Goal: Task Accomplishment & Management: Manage account settings

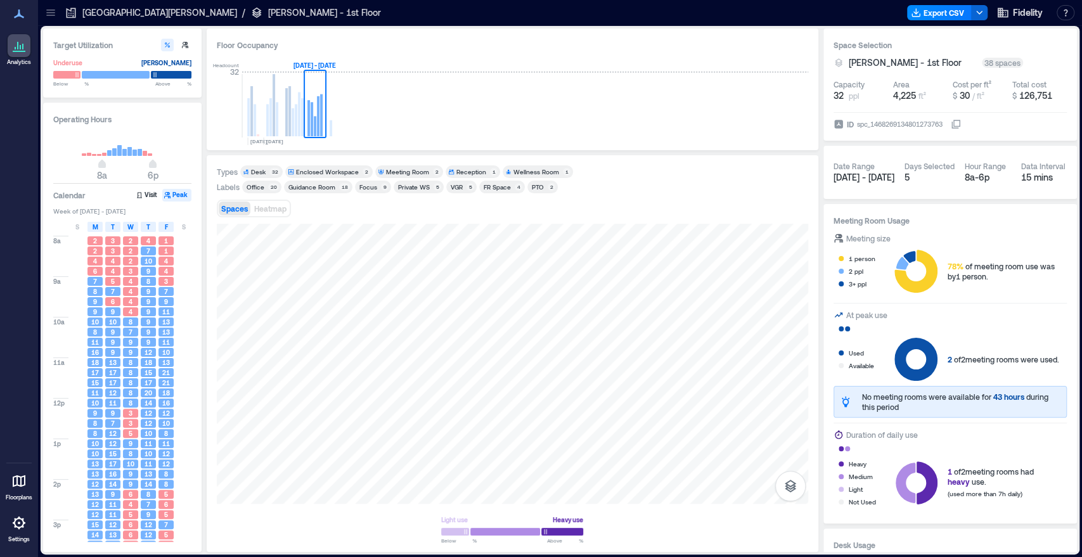
click at [49, 15] on icon at bounding box center [50, 15] width 8 height 1
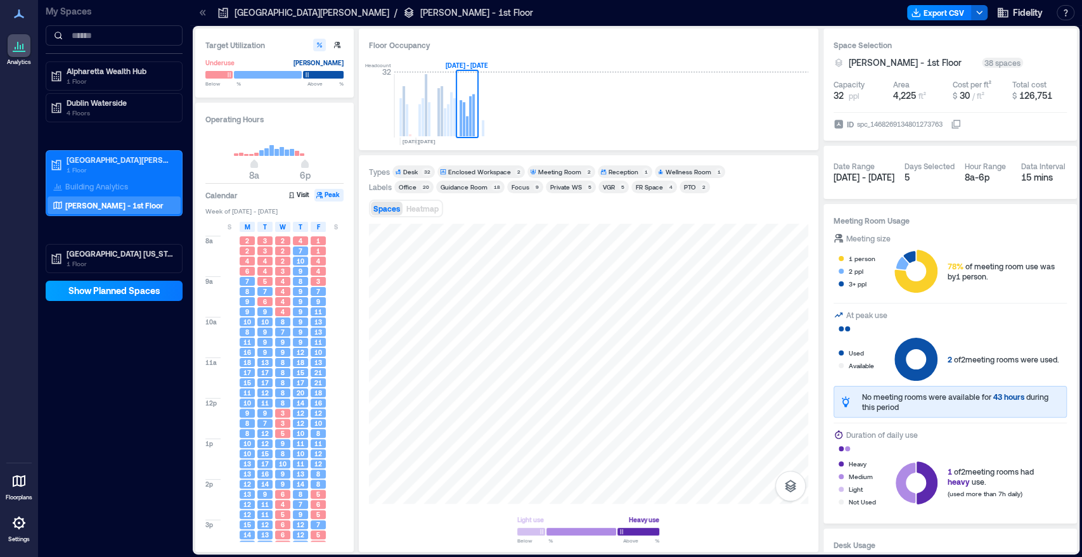
click at [112, 295] on span "Show Planned Spaces" at bounding box center [114, 291] width 92 height 13
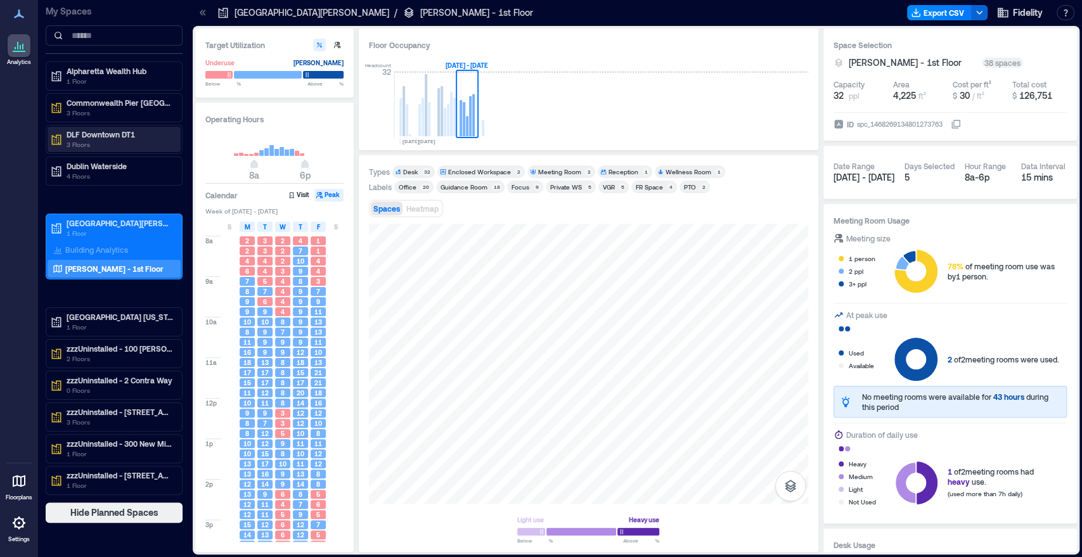
click at [117, 138] on p "DLF Downtown DT1" at bounding box center [120, 134] width 107 height 10
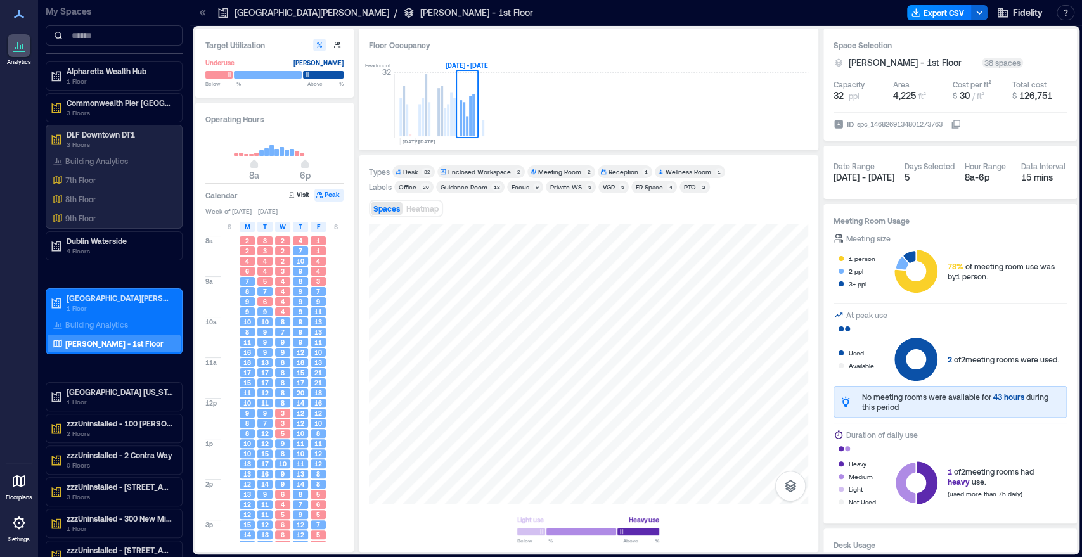
scroll to position [39, 0]
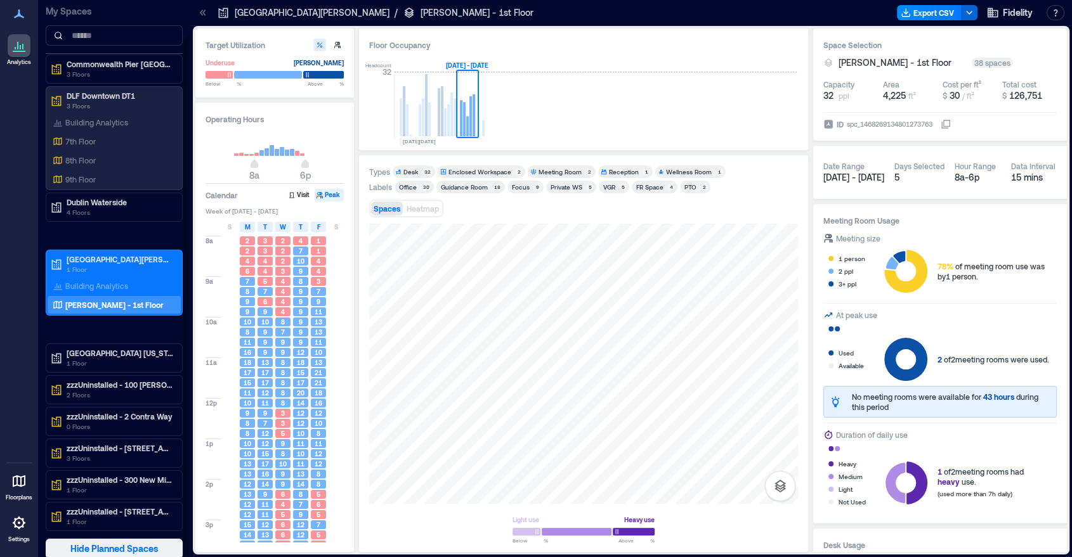
click at [96, 547] on span "Hide Planned Spaces" at bounding box center [114, 549] width 88 height 13
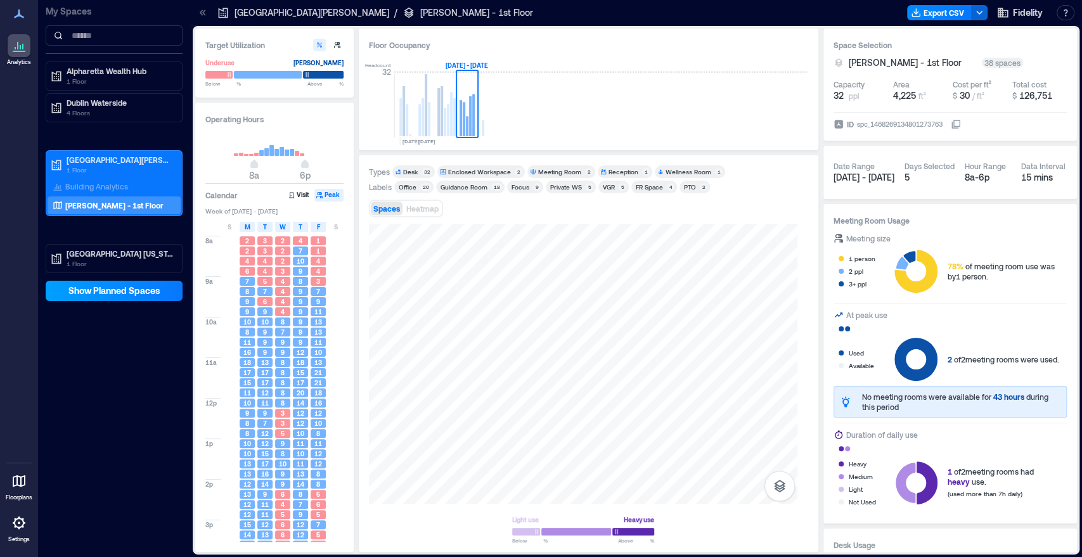
scroll to position [0, 0]
click at [92, 292] on span "Show Planned Spaces" at bounding box center [114, 291] width 92 height 13
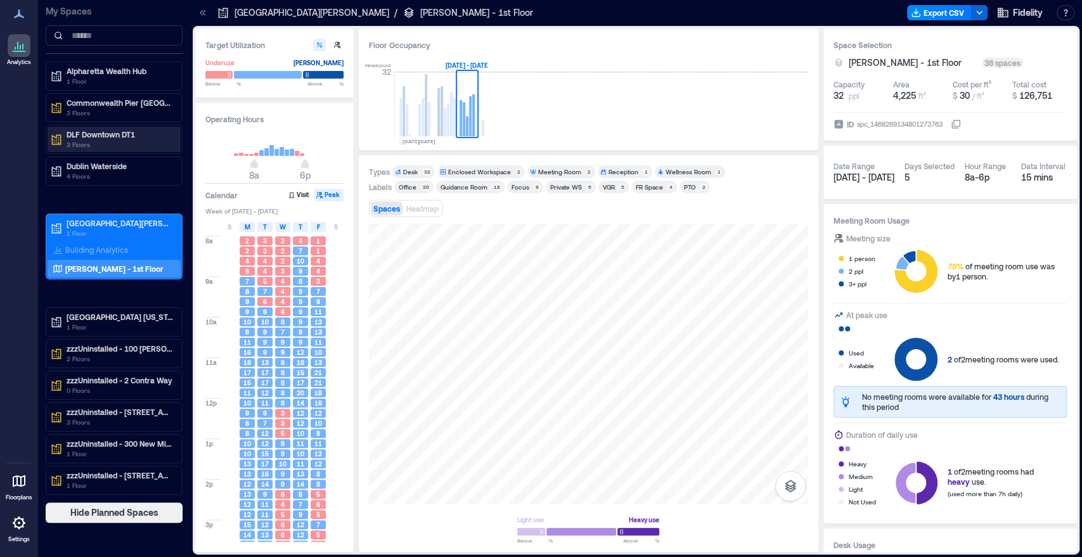
click at [98, 137] on p "DLF Downtown DT1" at bounding box center [120, 134] width 107 height 10
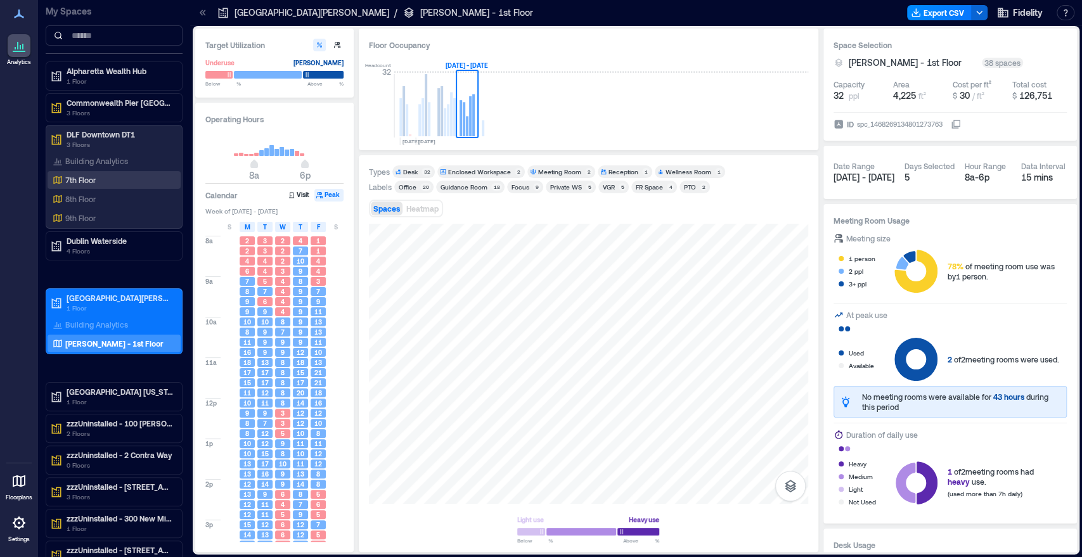
click at [82, 184] on p "7th Floor" at bounding box center [80, 180] width 30 height 10
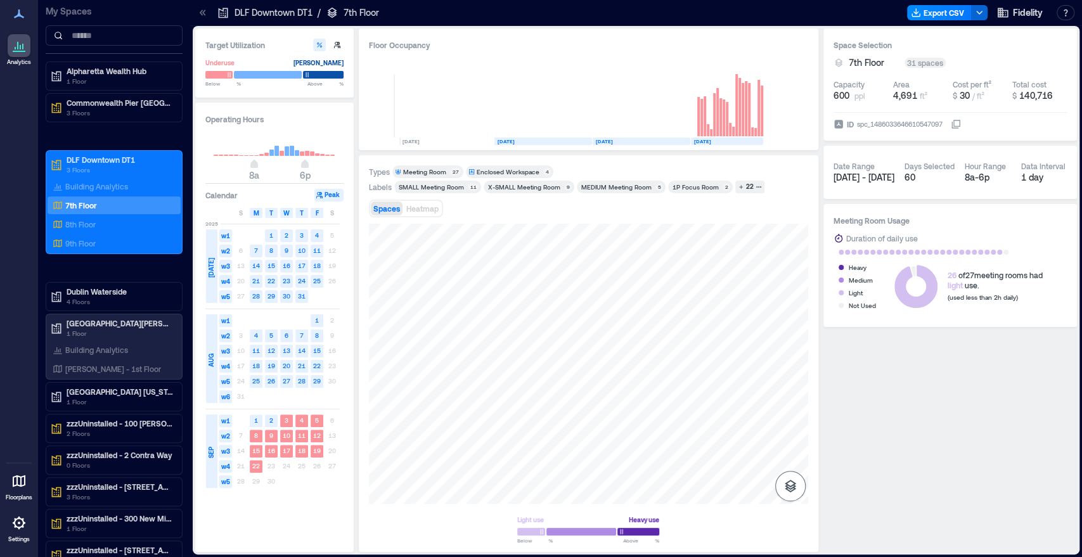
click at [793, 486] on icon "button" at bounding box center [790, 486] width 11 height 13
click at [793, 412] on icon "button" at bounding box center [790, 419] width 15 height 15
click at [17, 531] on div at bounding box center [19, 523] width 23 height 23
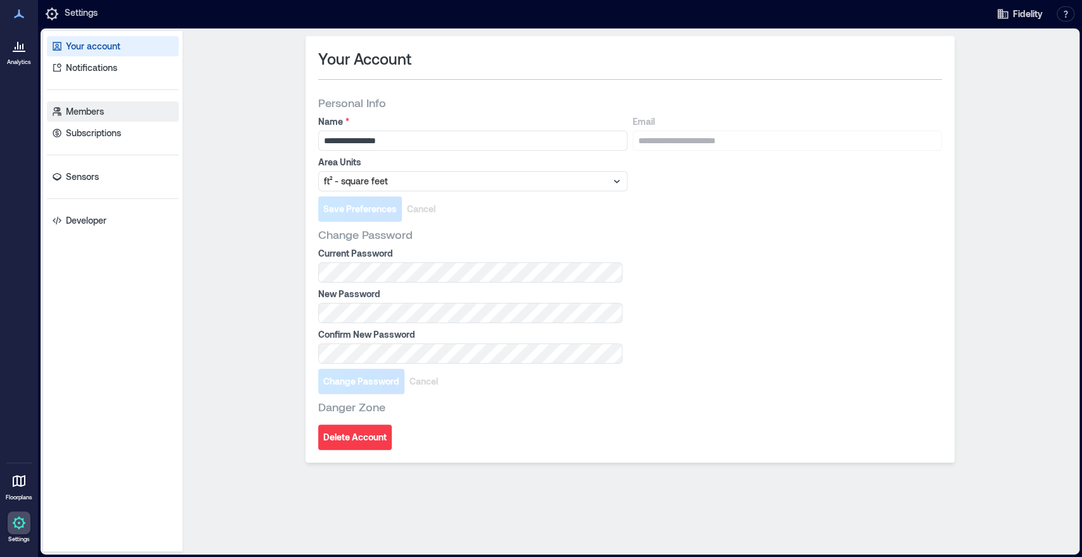
click at [96, 112] on p "Members" at bounding box center [85, 111] width 38 height 13
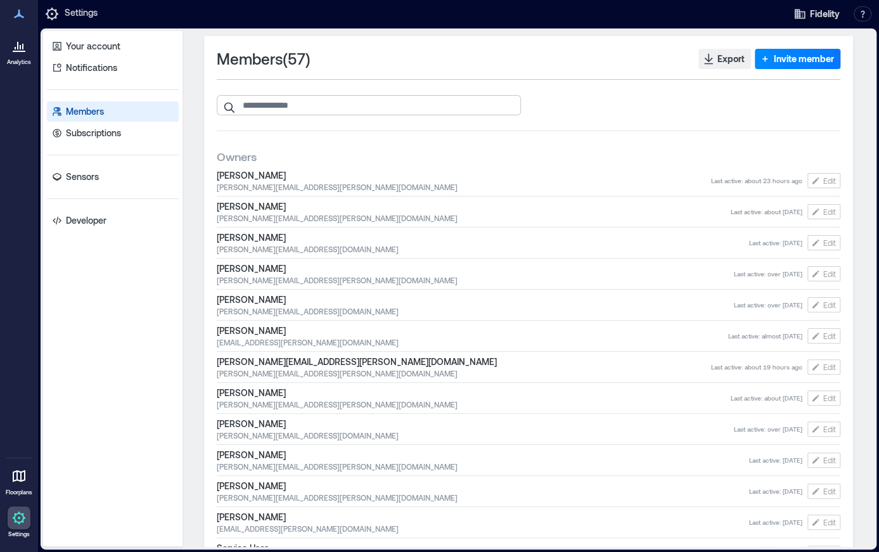
click at [270, 107] on input "search" at bounding box center [369, 105] width 304 height 20
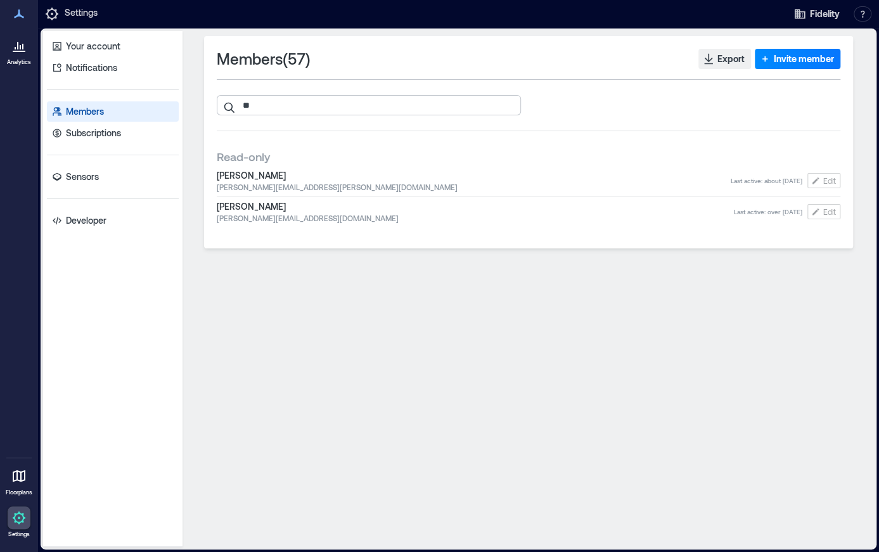
type input "*"
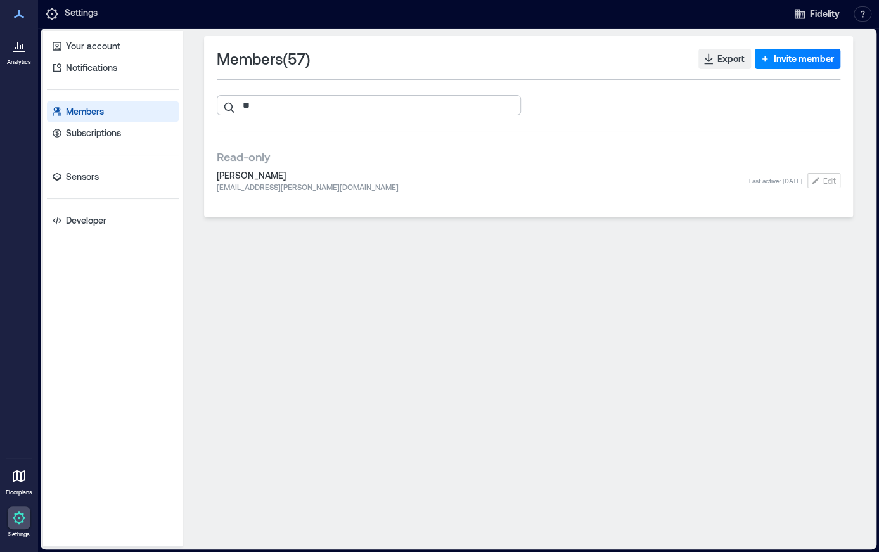
type input "*"
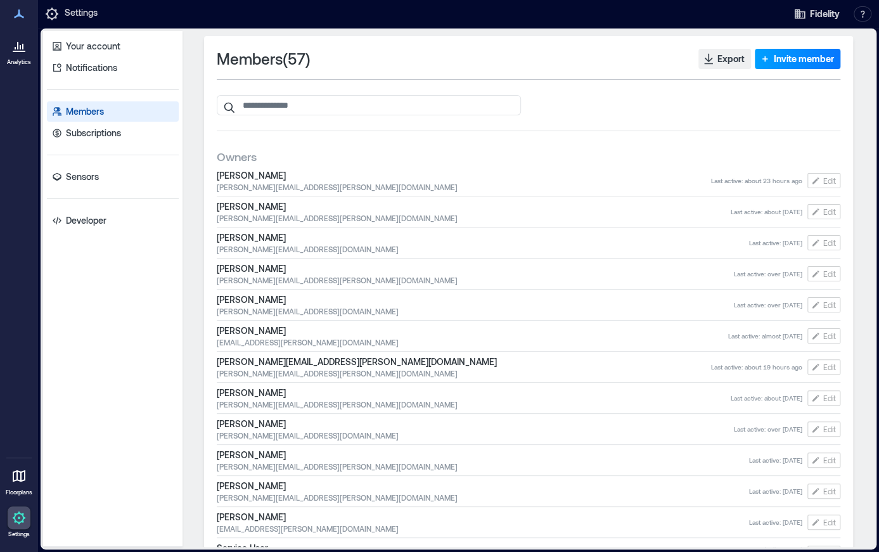
click at [780, 61] on span "Invite member" at bounding box center [804, 59] width 60 height 13
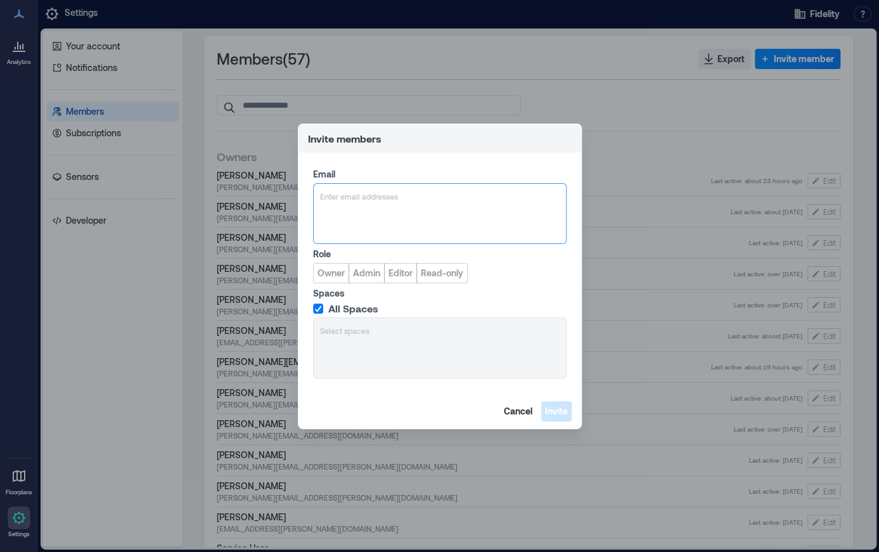
paste input "**********"
type input "**********"
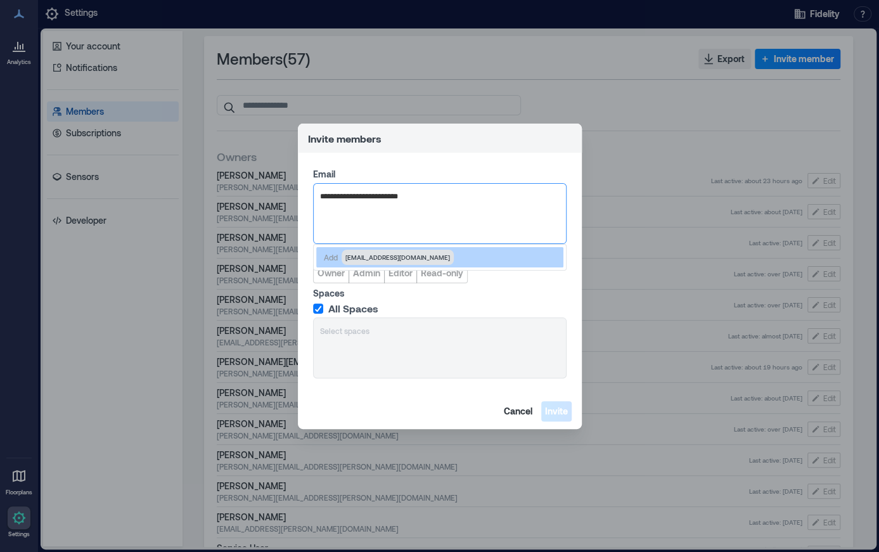
click at [413, 259] on span "Monami.Srivastava@fmr.com" at bounding box center [398, 257] width 105 height 10
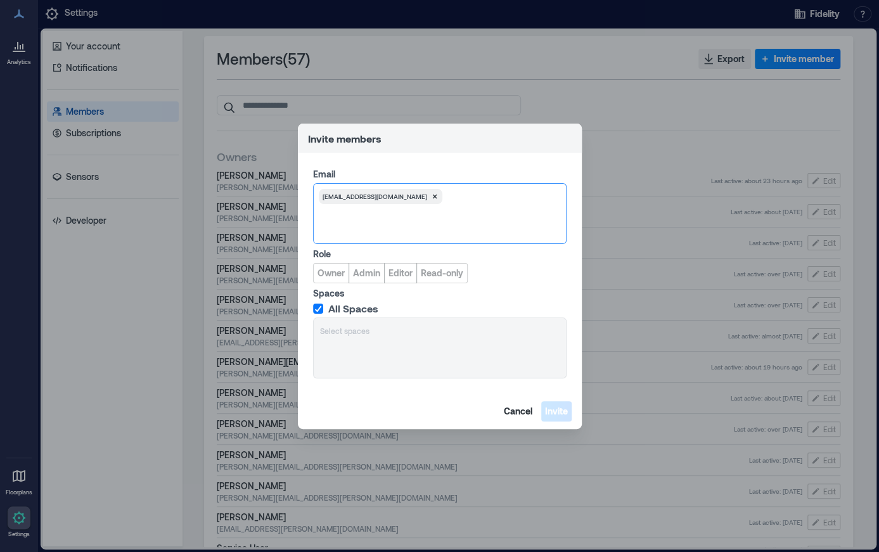
click at [519, 282] on div "Role Owner Admin Editor Read-only" at bounding box center [440, 266] width 254 height 36
click at [403, 277] on span "Editor" at bounding box center [401, 273] width 24 height 13
click at [557, 406] on span "Invite" at bounding box center [556, 411] width 23 height 13
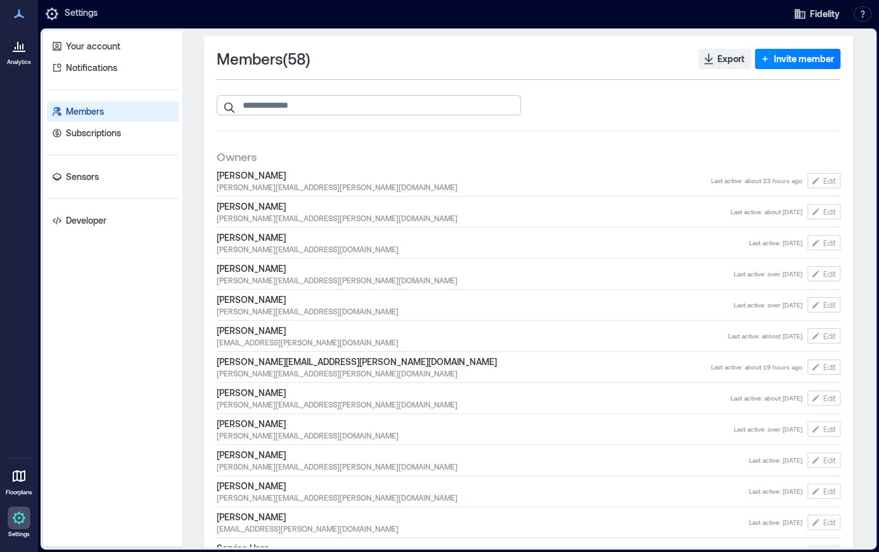
click at [322, 112] on input "search" at bounding box center [369, 105] width 304 height 20
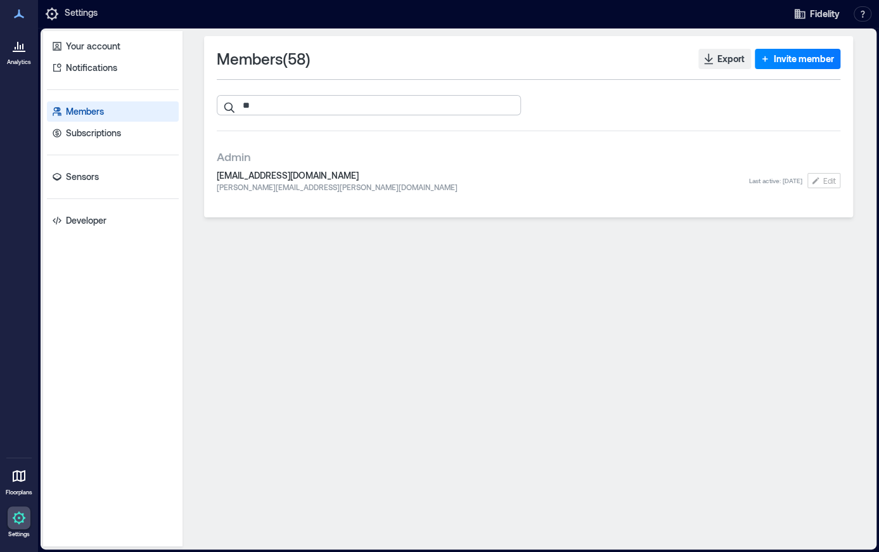
type input "*"
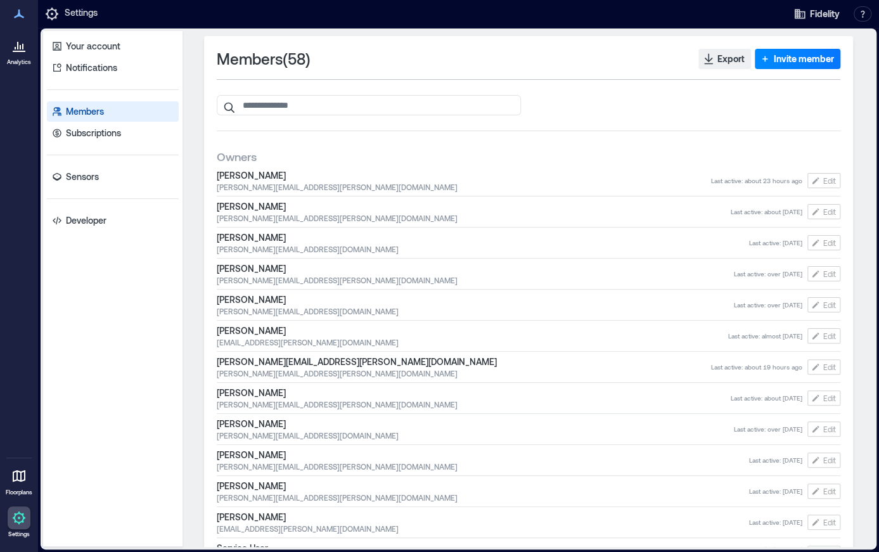
click at [15, 482] on icon at bounding box center [18, 476] width 15 height 15
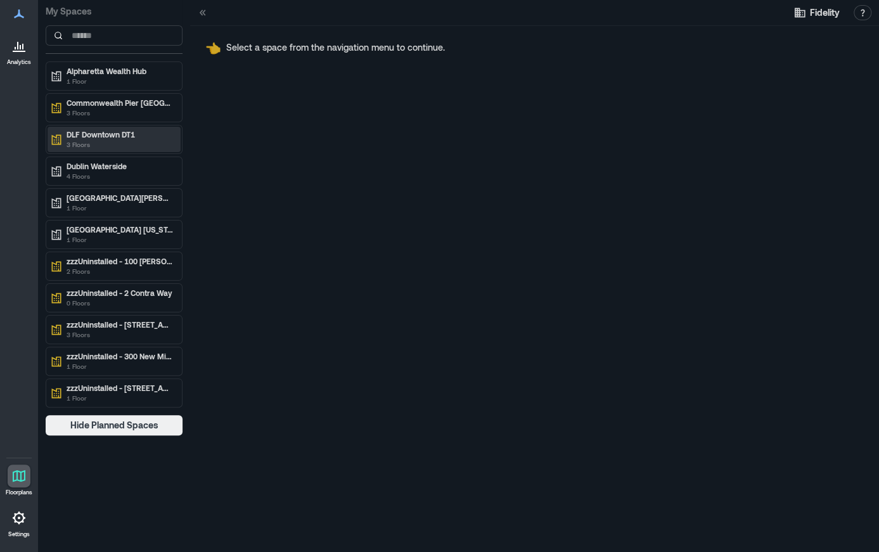
click at [99, 136] on p "DLF Downtown DT1" at bounding box center [120, 134] width 107 height 10
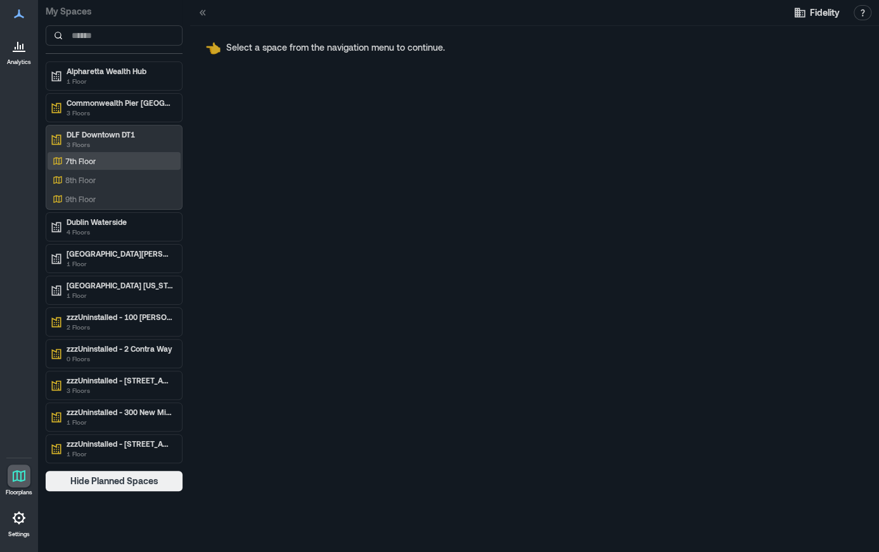
click at [84, 164] on p "7th Floor" at bounding box center [80, 161] width 30 height 10
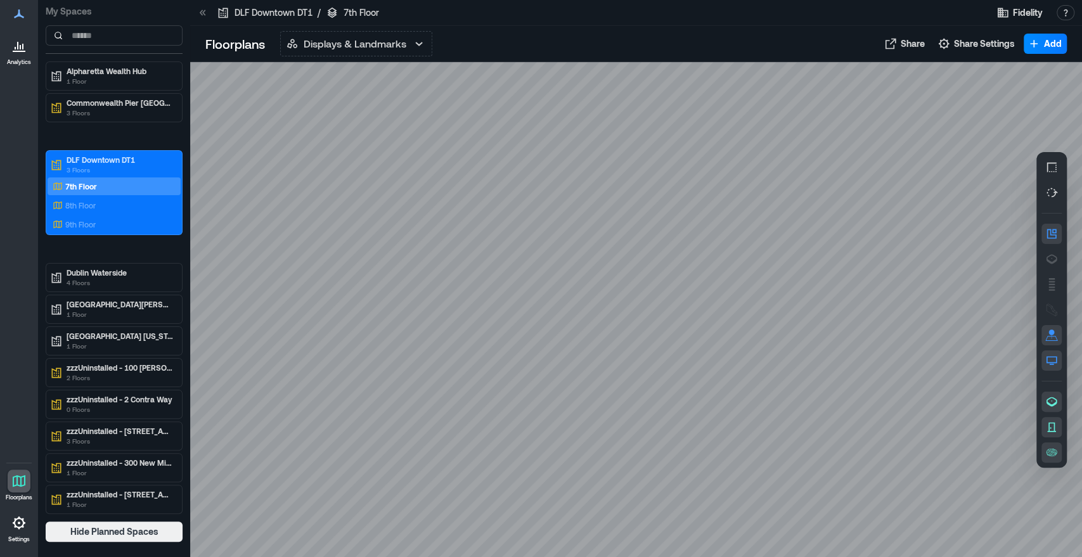
click at [86, 181] on p "7th Floor" at bounding box center [81, 186] width 32 height 10
click at [93, 170] on p "3 Floors" at bounding box center [120, 170] width 107 height 10
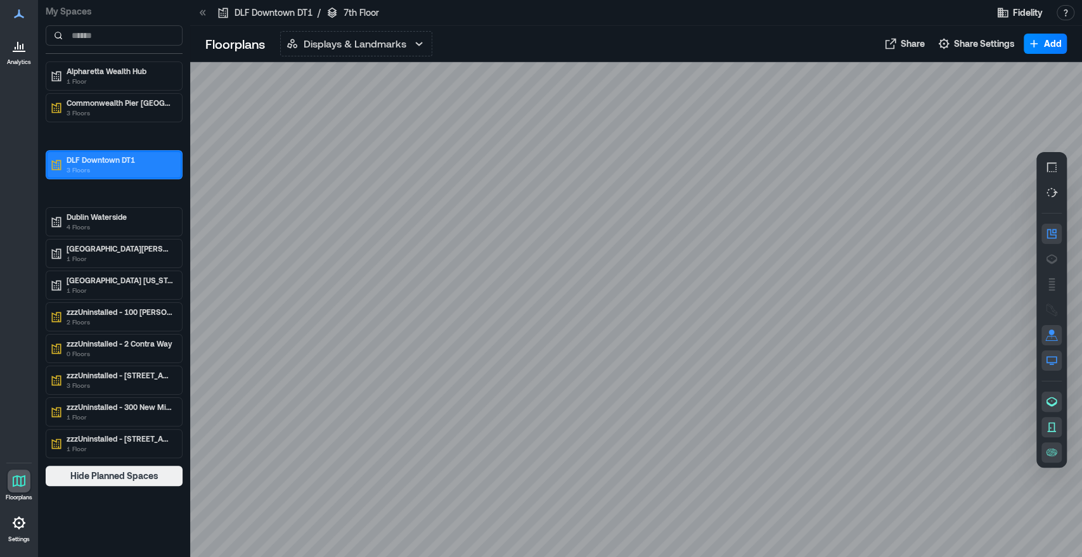
click at [93, 170] on p "3 Floors" at bounding box center [120, 170] width 107 height 10
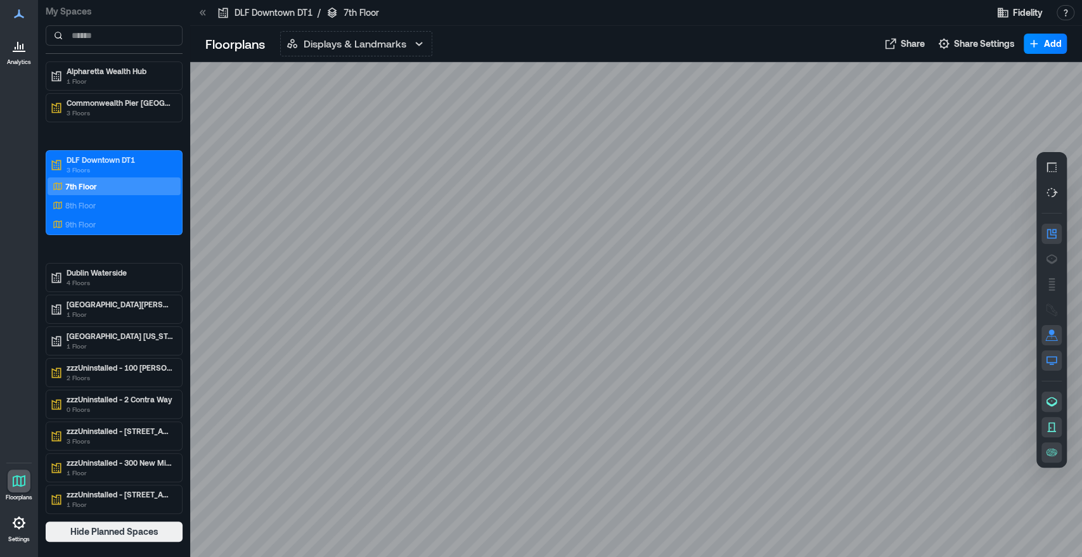
click at [203, 8] on icon at bounding box center [203, 12] width 13 height 13
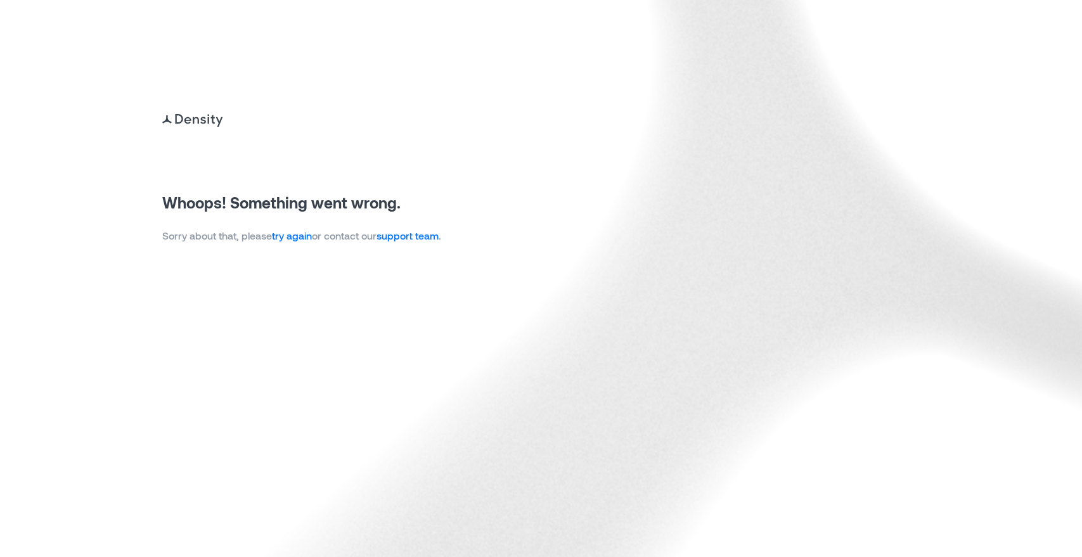
click at [298, 235] on link "try again" at bounding box center [292, 236] width 40 height 12
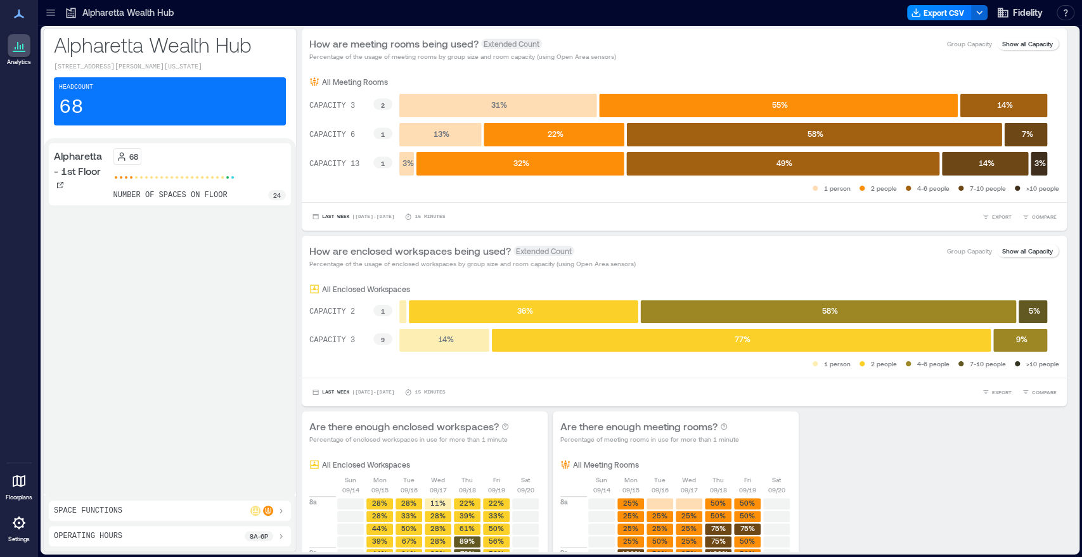
click at [55, 11] on icon at bounding box center [50, 12] width 13 height 13
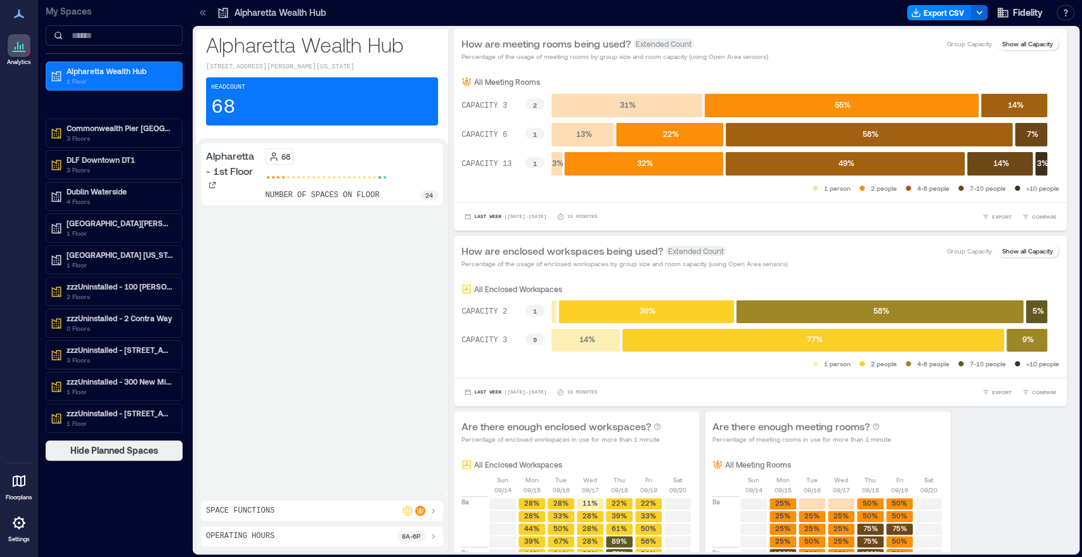
click at [16, 528] on icon at bounding box center [18, 523] width 15 height 15
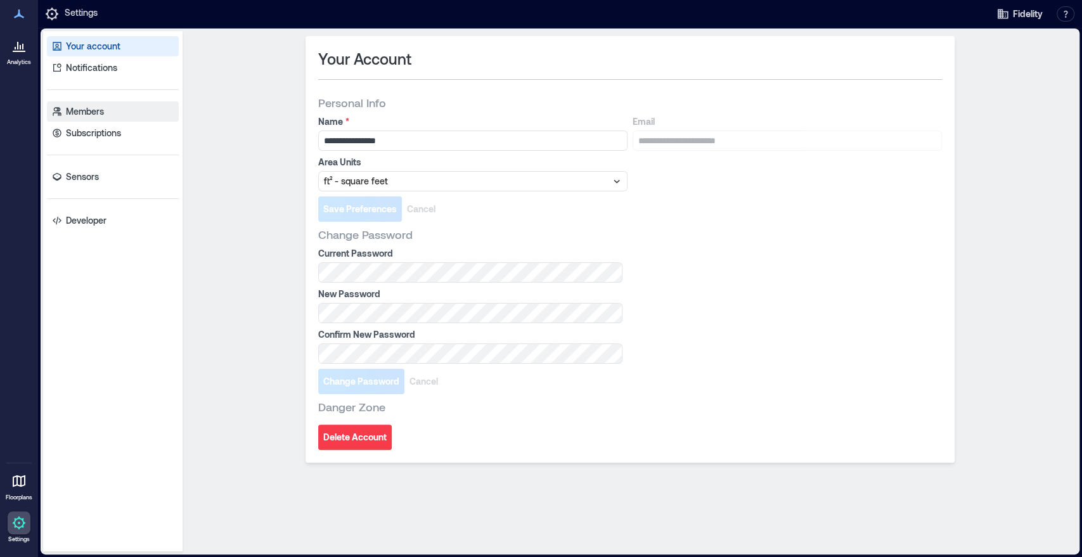
click at [88, 112] on p "Members" at bounding box center [85, 111] width 38 height 13
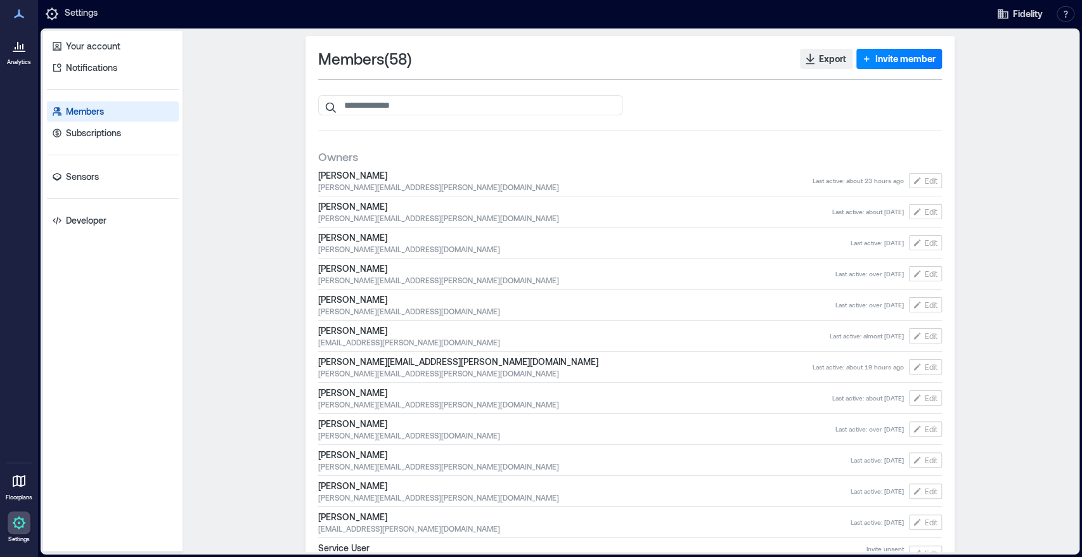
click at [55, 15] on icon at bounding box center [51, 13] width 15 height 15
click at [16, 15] on icon at bounding box center [19, 14] width 10 height 9
click at [20, 55] on div at bounding box center [19, 45] width 23 height 23
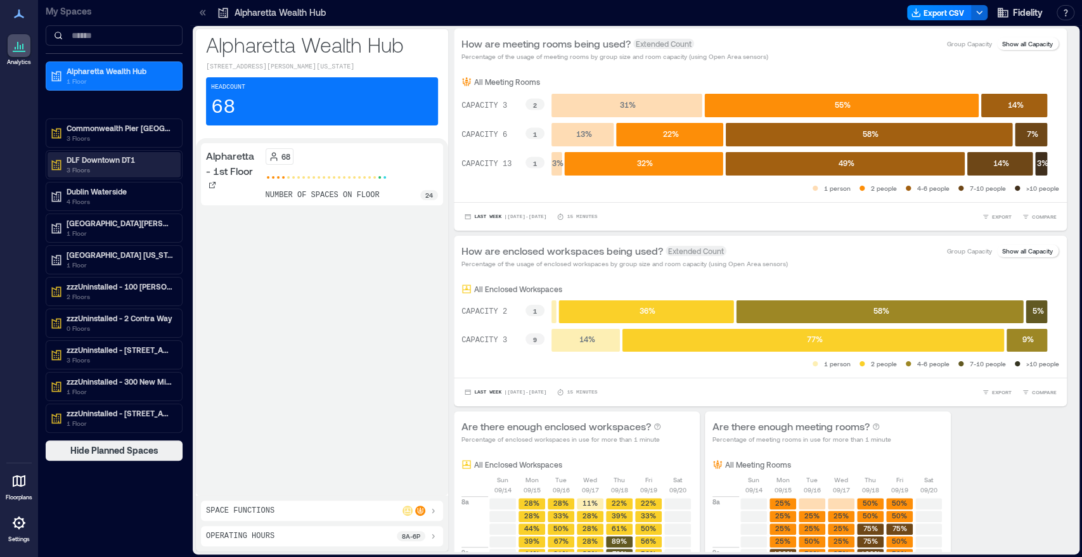
click at [103, 157] on p "DLF Downtown DT1" at bounding box center [120, 160] width 107 height 10
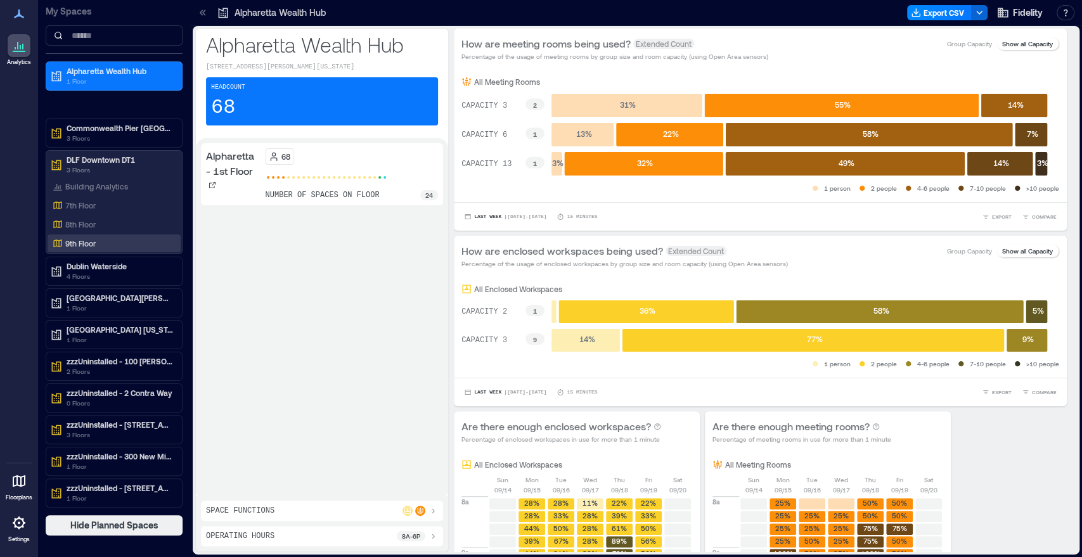
click at [98, 238] on div "9th Floor" at bounding box center [111, 243] width 123 height 13
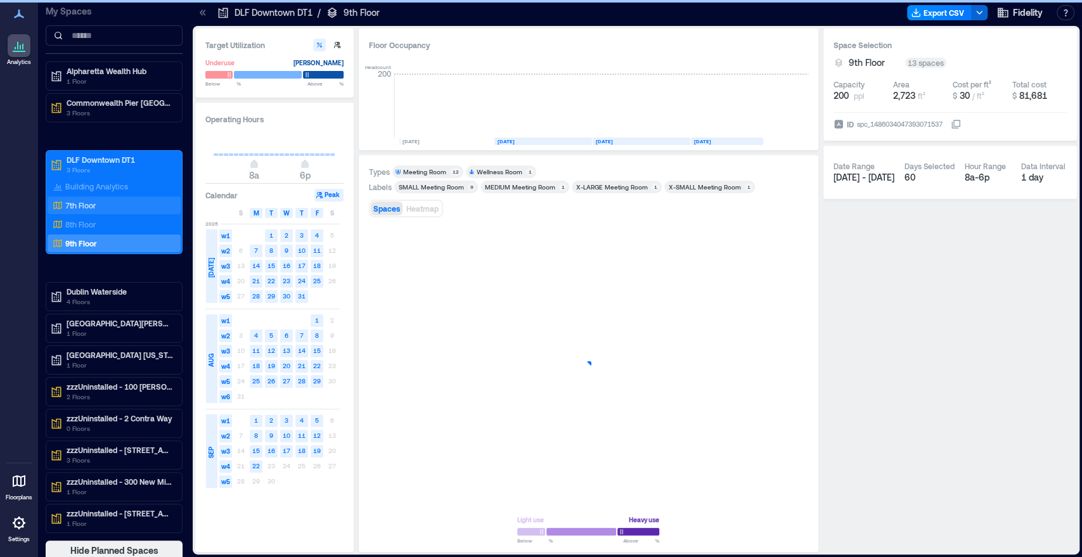
click at [93, 202] on p "7th Floor" at bounding box center [80, 205] width 30 height 10
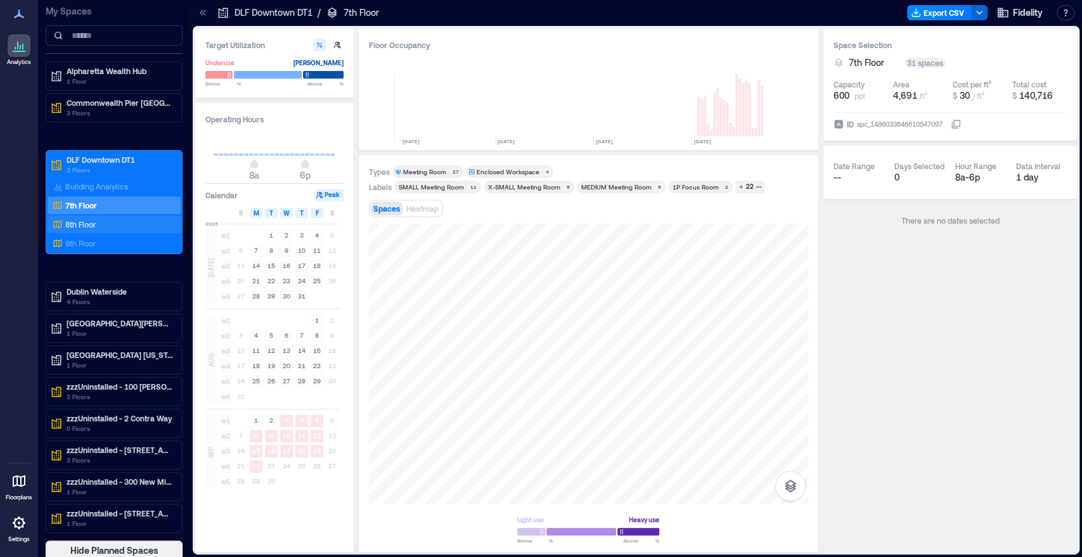
click at [86, 222] on p "8th Floor" at bounding box center [80, 224] width 30 height 10
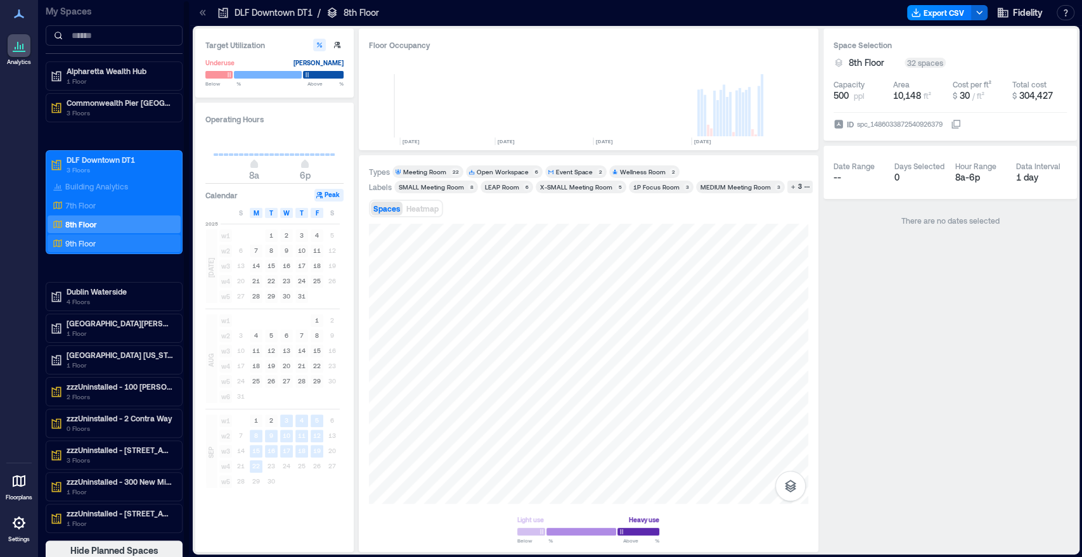
click at [81, 244] on p "9th Floor" at bounding box center [80, 243] width 30 height 10
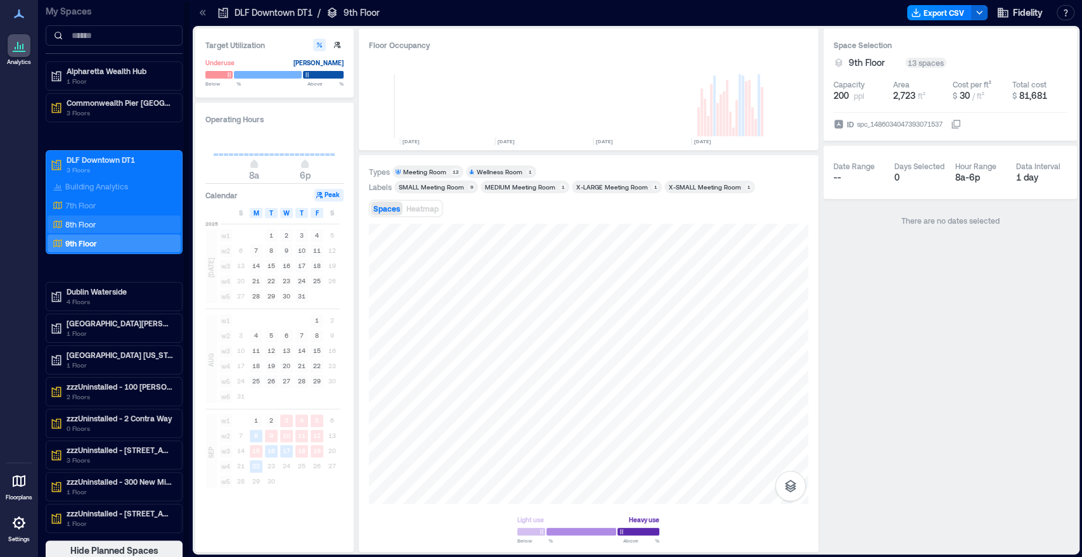
click at [76, 226] on p "8th Floor" at bounding box center [80, 224] width 30 height 10
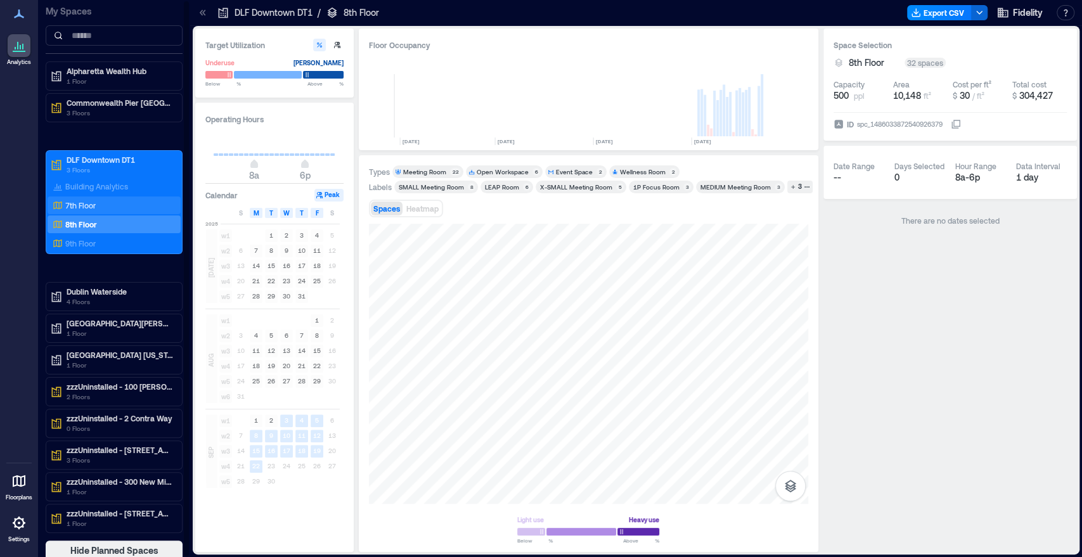
click at [77, 207] on p "7th Floor" at bounding box center [80, 205] width 30 height 10
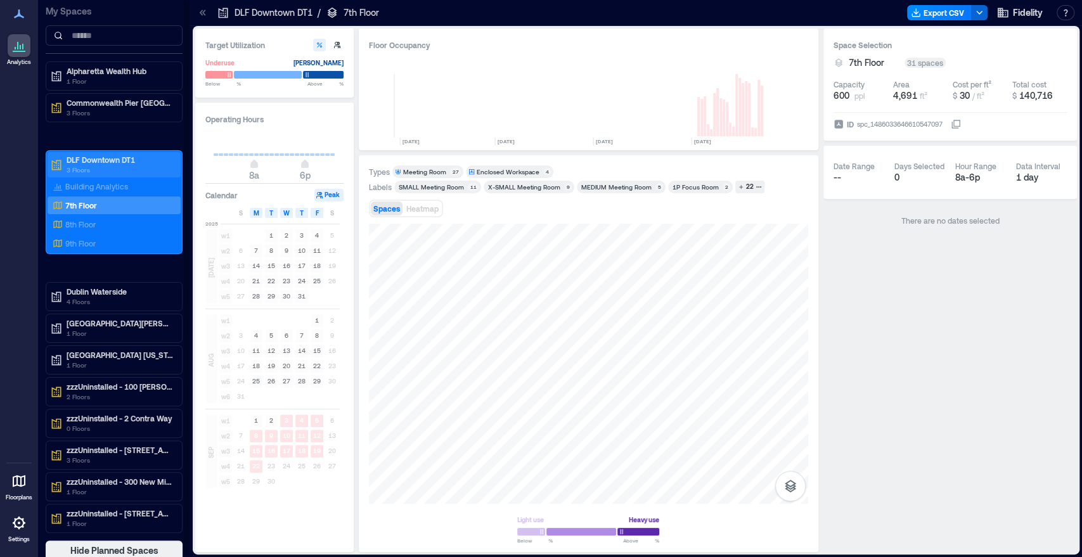
click at [110, 161] on p "DLF Downtown DT1" at bounding box center [120, 160] width 107 height 10
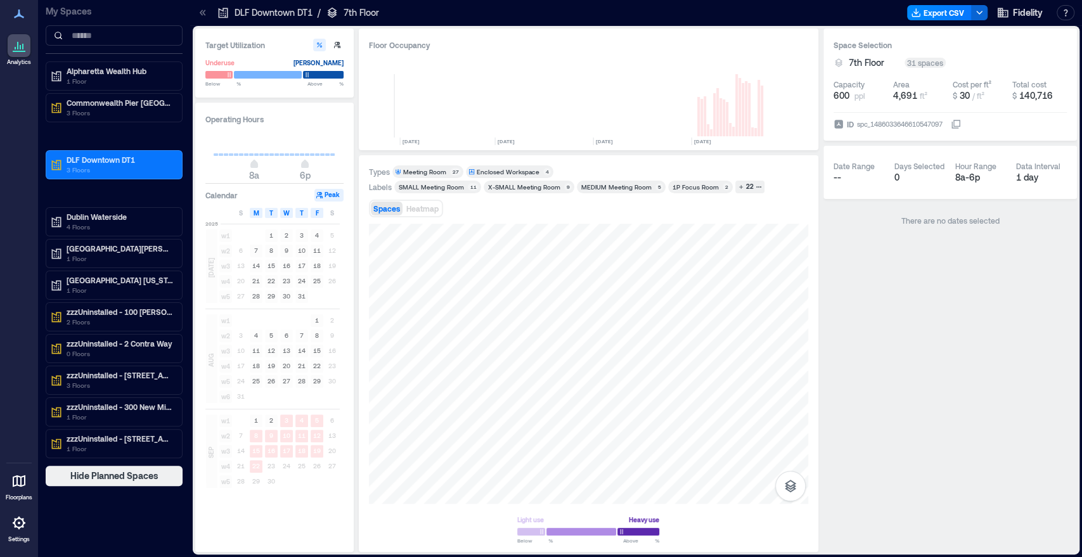
drag, startPoint x: 580, startPoint y: 215, endPoint x: 555, endPoint y: 214, distance: 25.4
click at [555, 214] on div "Spaces Heatmap" at bounding box center [588, 208] width 439 height 25
click at [78, 169] on p "3 Floors" at bounding box center [120, 170] width 107 height 10
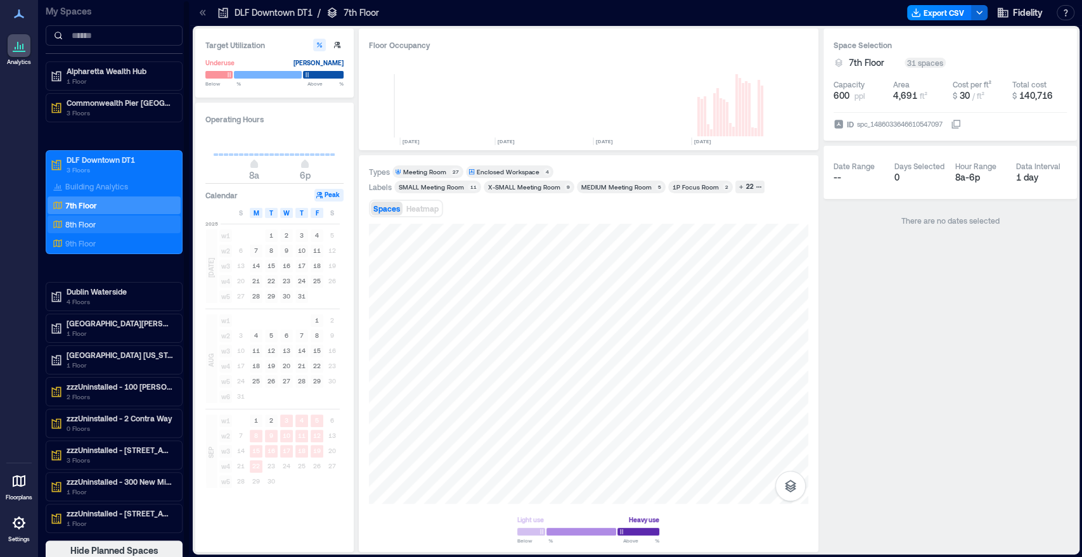
click at [77, 227] on p "8th Floor" at bounding box center [80, 224] width 30 height 10
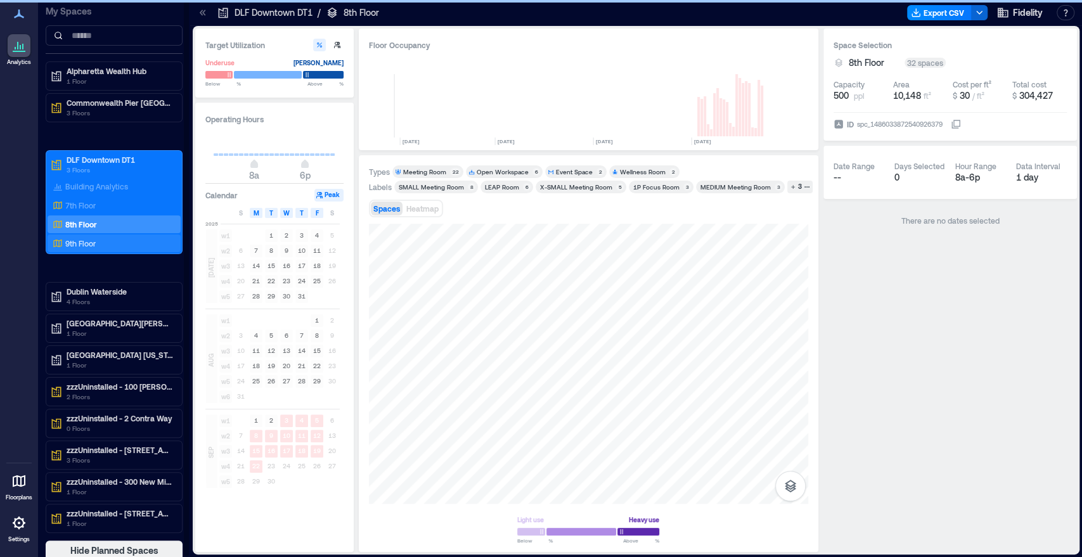
click at [81, 242] on p "9th Floor" at bounding box center [80, 243] width 30 height 10
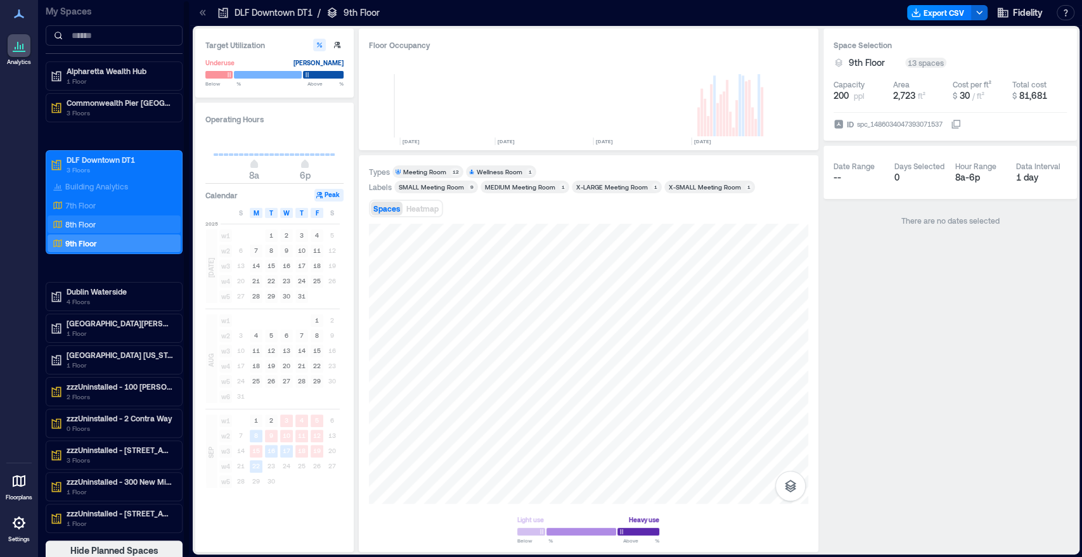
click at [71, 222] on p "8th Floor" at bounding box center [80, 224] width 30 height 10
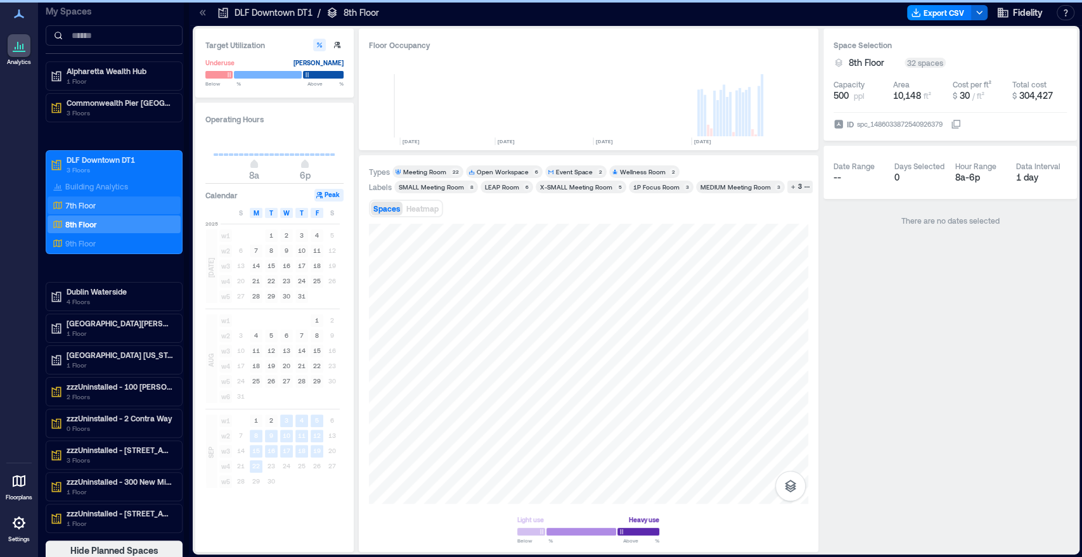
click at [74, 207] on p "7th Floor" at bounding box center [80, 205] width 30 height 10
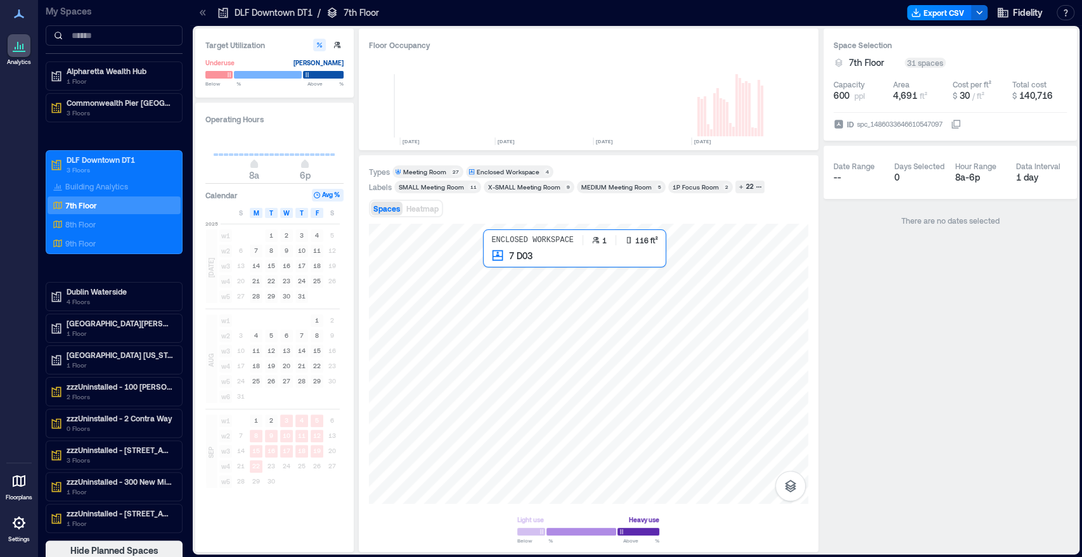
click at [488, 262] on div at bounding box center [588, 364] width 439 height 280
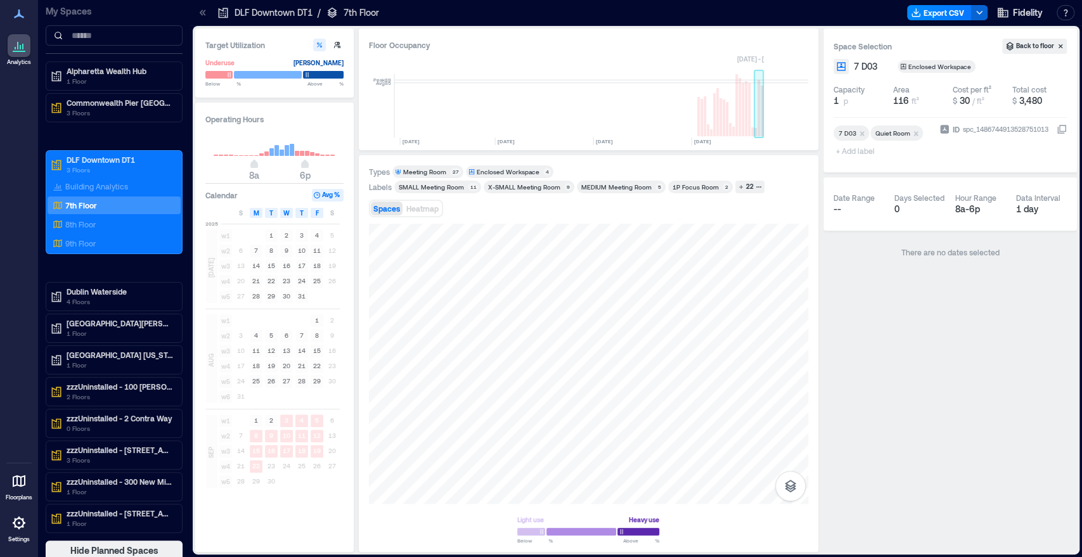
click at [760, 129] on rect at bounding box center [759, 108] width 3 height 56
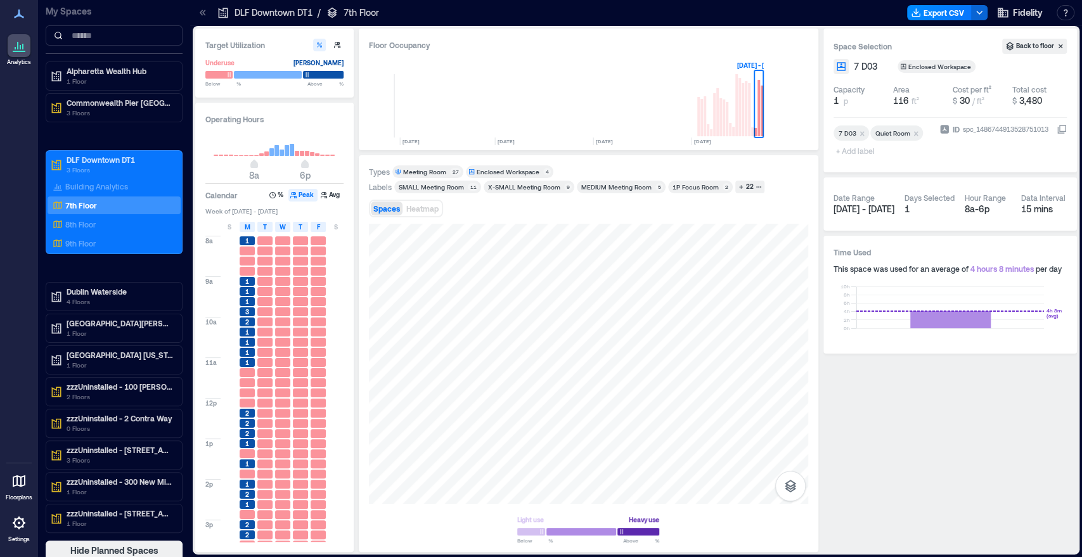
click at [249, 283] on span "1" at bounding box center [247, 281] width 4 height 9
drag, startPoint x: 752, startPoint y: 124, endPoint x: 725, endPoint y: 123, distance: 27.3
click at [725, 123] on g at bounding box center [581, 105] width 365 height 63
click at [742, 123] on rect at bounding box center [743, 109] width 3 height 53
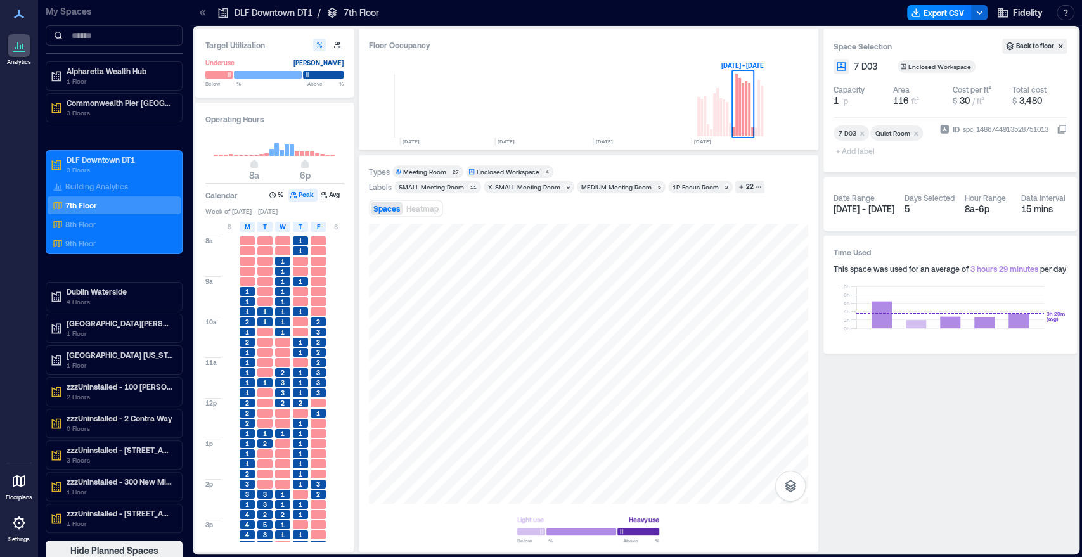
click at [385, 211] on span "Spaces" at bounding box center [386, 208] width 27 height 9
click at [420, 210] on span "Heatmap" at bounding box center [422, 208] width 32 height 9
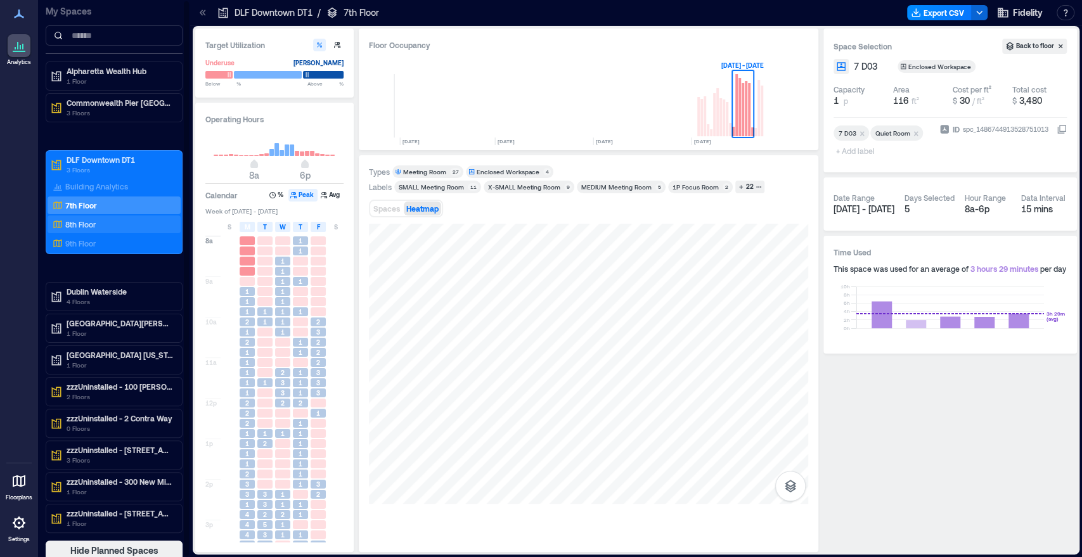
click at [81, 225] on p "8th Floor" at bounding box center [80, 224] width 30 height 10
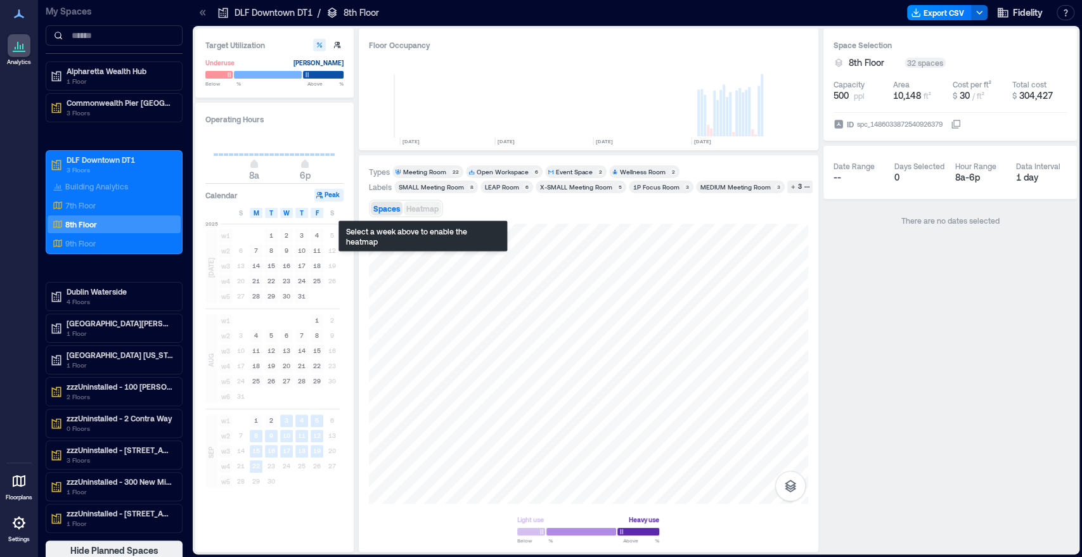
click at [428, 204] on span "Heatmap" at bounding box center [422, 208] width 32 height 9
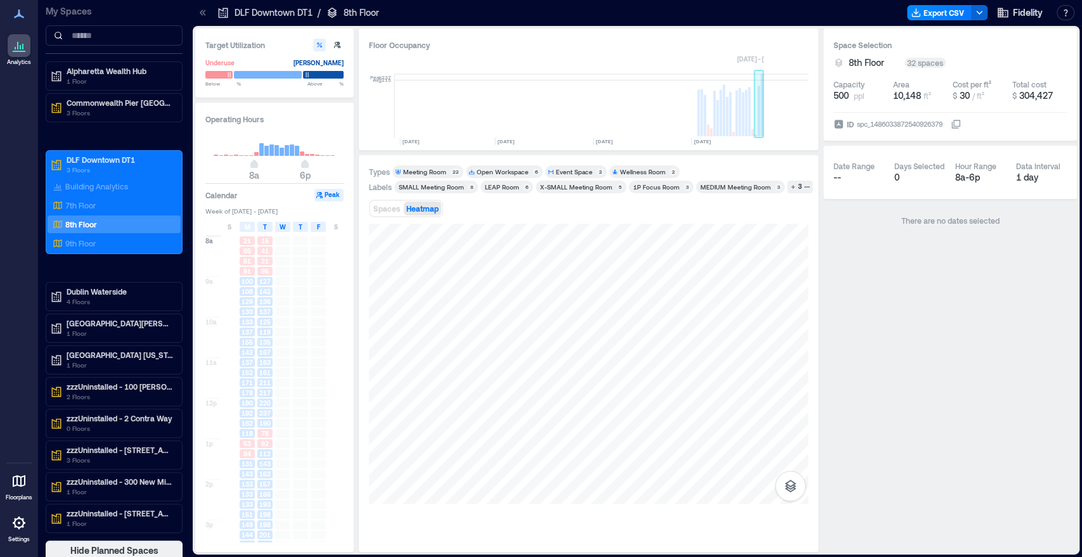
click at [760, 130] on rect at bounding box center [759, 111] width 3 height 50
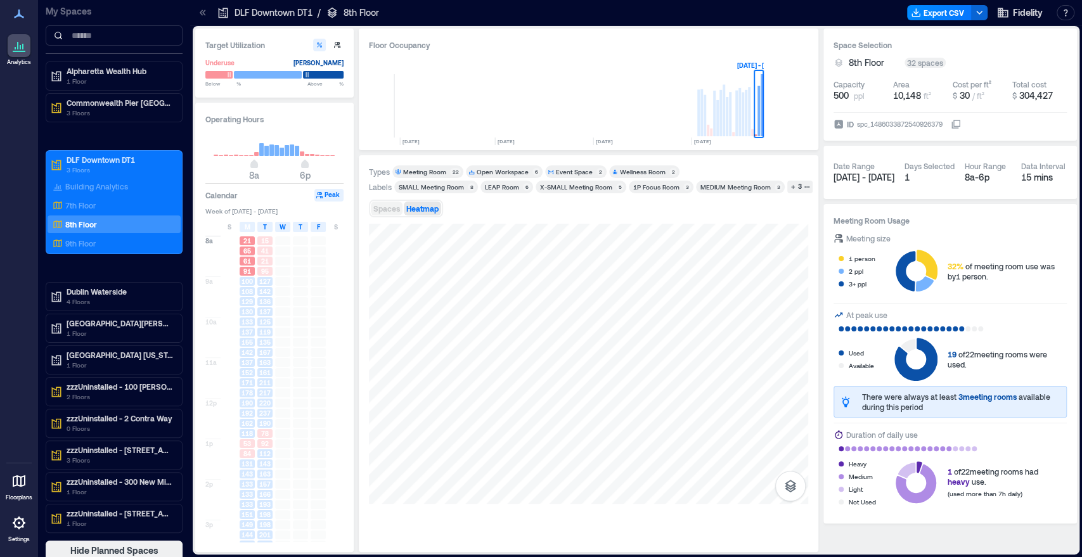
click at [383, 208] on span "Spaces" at bounding box center [386, 208] width 27 height 9
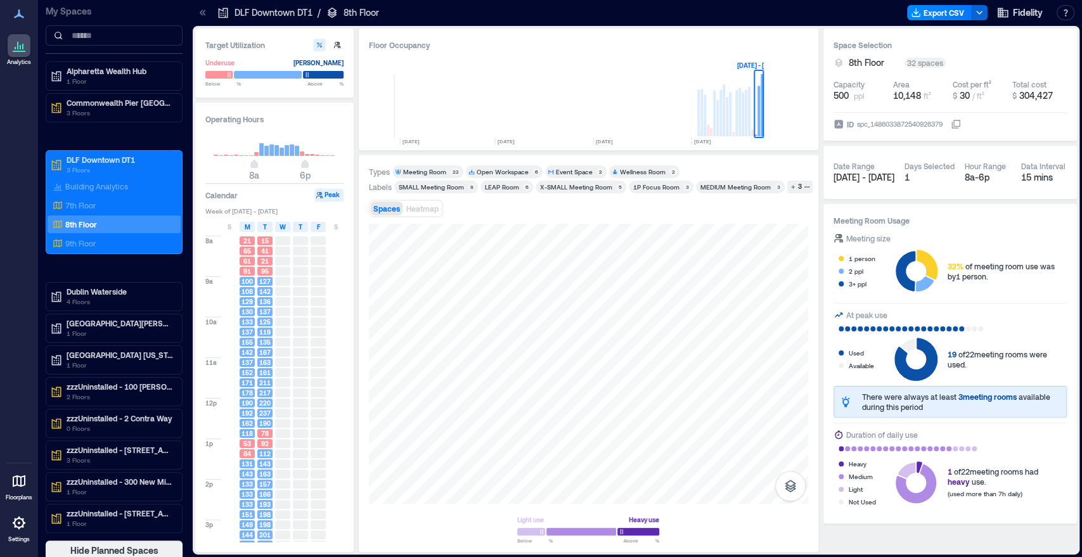
drag, startPoint x: 485, startPoint y: 207, endPoint x: 535, endPoint y: 210, distance: 49.6
click at [535, 210] on div "Spaces Heatmap" at bounding box center [588, 208] width 439 height 25
click at [269, 290] on span "142" at bounding box center [264, 291] width 11 height 9
click at [430, 213] on button "Heatmap" at bounding box center [422, 209] width 37 height 14
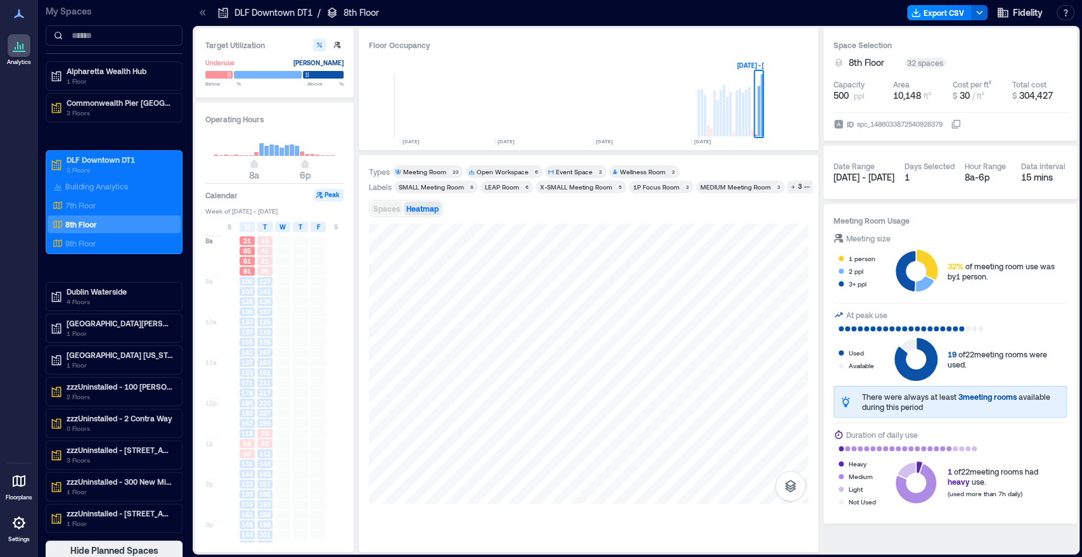
click at [387, 208] on span "Spaces" at bounding box center [386, 208] width 27 height 9
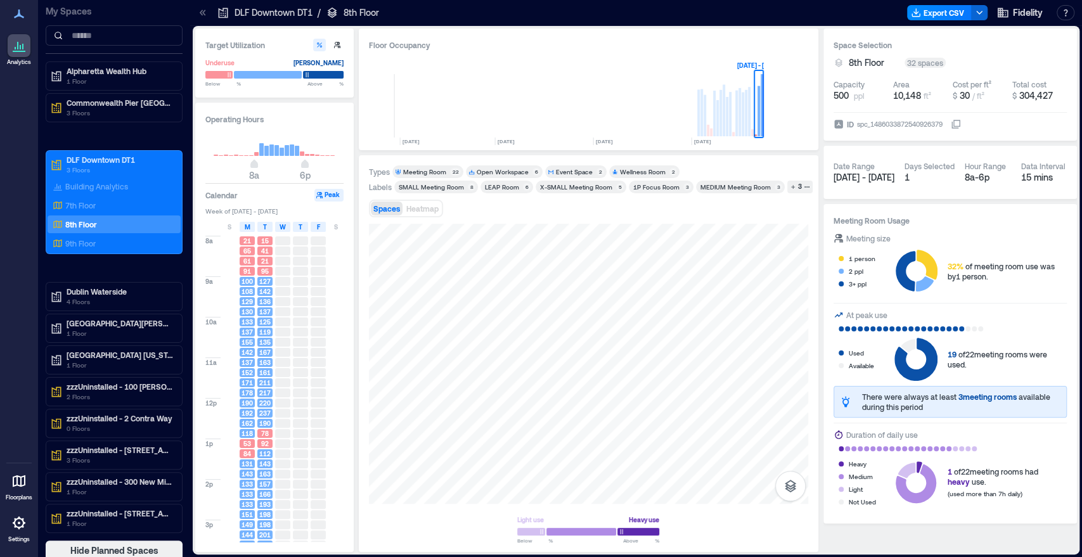
click at [656, 186] on div "1P Focus Room" at bounding box center [656, 187] width 46 height 9
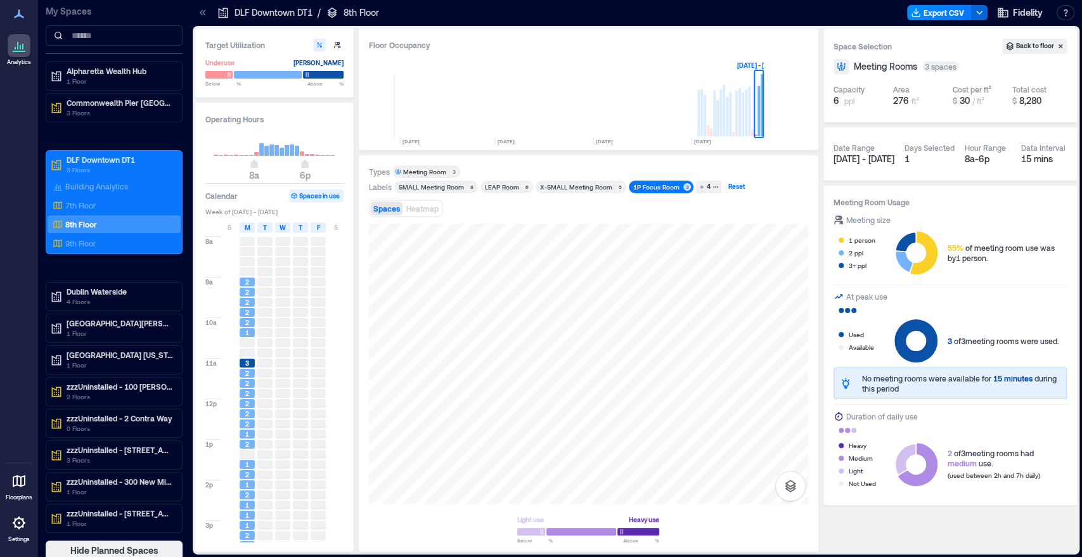
click at [730, 185] on div "Reset" at bounding box center [737, 186] width 21 height 11
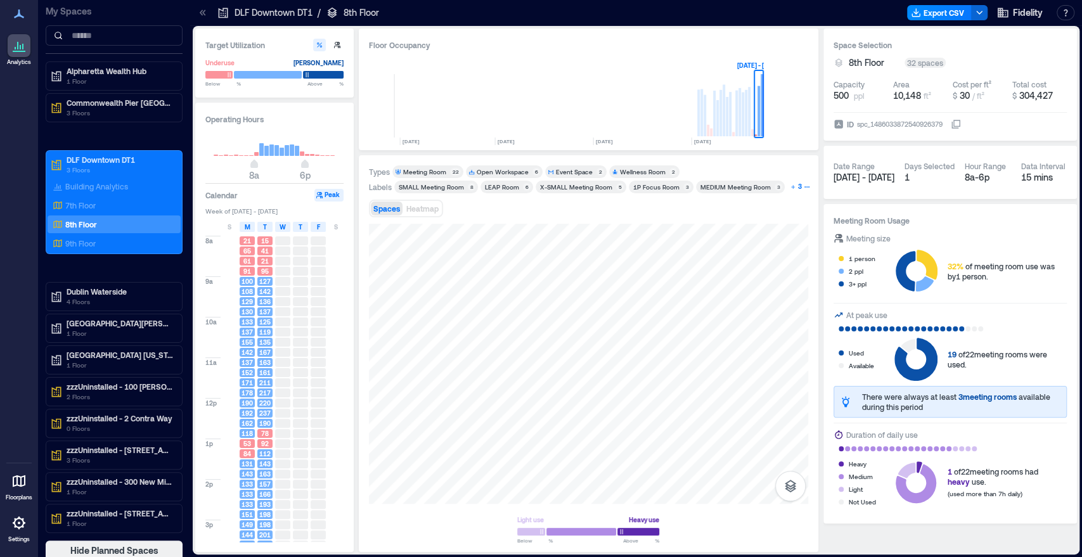
click at [796, 186] on div "3" at bounding box center [800, 186] width 8 height 11
click at [567, 186] on div "X-SMALL Meeting Room" at bounding box center [576, 187] width 72 height 9
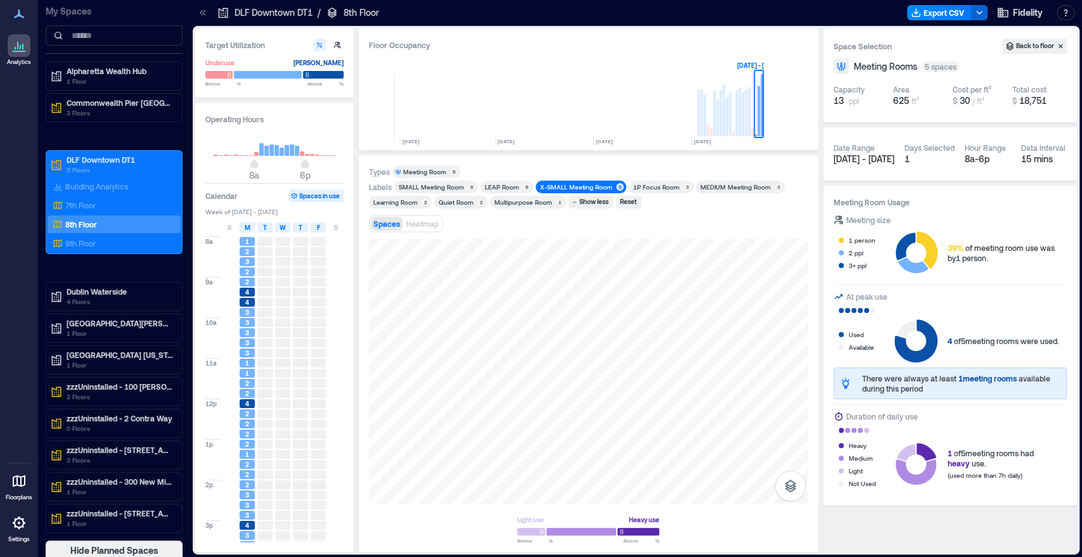
click at [609, 233] on div "Types Meeting Room 5 Labels SMALL Meeting Room​ 8 LEAP Room 6 X-SMALL Meeting R…" at bounding box center [588, 353] width 439 height 377
click at [658, 185] on div "1P Focus Room" at bounding box center [656, 187] width 46 height 9
click at [573, 188] on div "X-SMALL Meeting Room" at bounding box center [576, 187] width 72 height 9
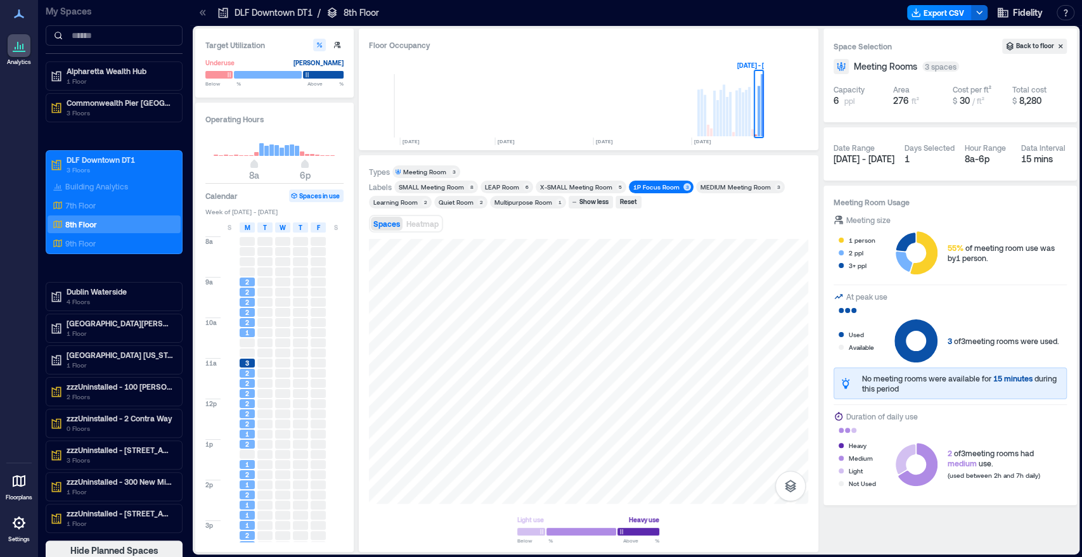
click at [667, 187] on div "1P Focus Room" at bounding box center [656, 187] width 46 height 9
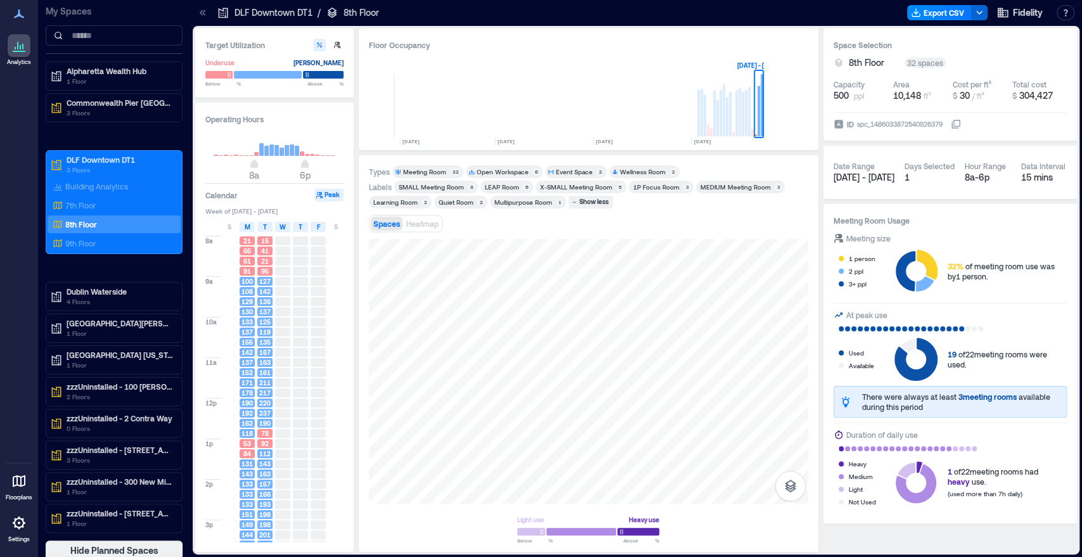
drag, startPoint x: 698, startPoint y: 212, endPoint x: 734, endPoint y: 221, distance: 36.6
click at [734, 221] on div "Spaces Heatmap" at bounding box center [588, 223] width 439 height 25
click at [569, 169] on div "Event Space" at bounding box center [574, 171] width 37 height 9
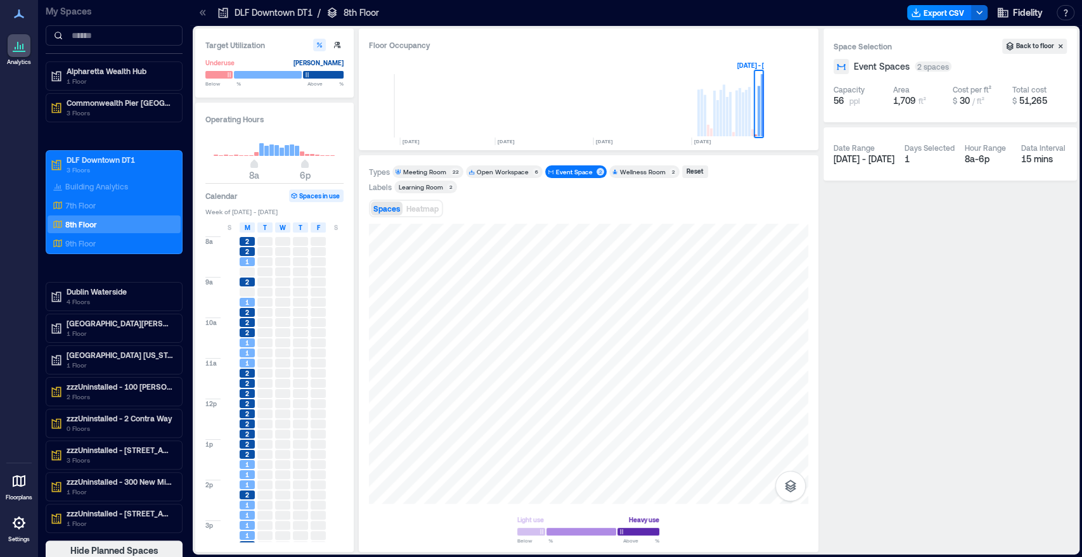
drag, startPoint x: 639, startPoint y: 213, endPoint x: 626, endPoint y: 202, distance: 17.1
click at [626, 202] on div "Spaces Heatmap" at bounding box center [588, 208] width 439 height 25
click at [580, 171] on div "Event Space" at bounding box center [574, 171] width 37 height 9
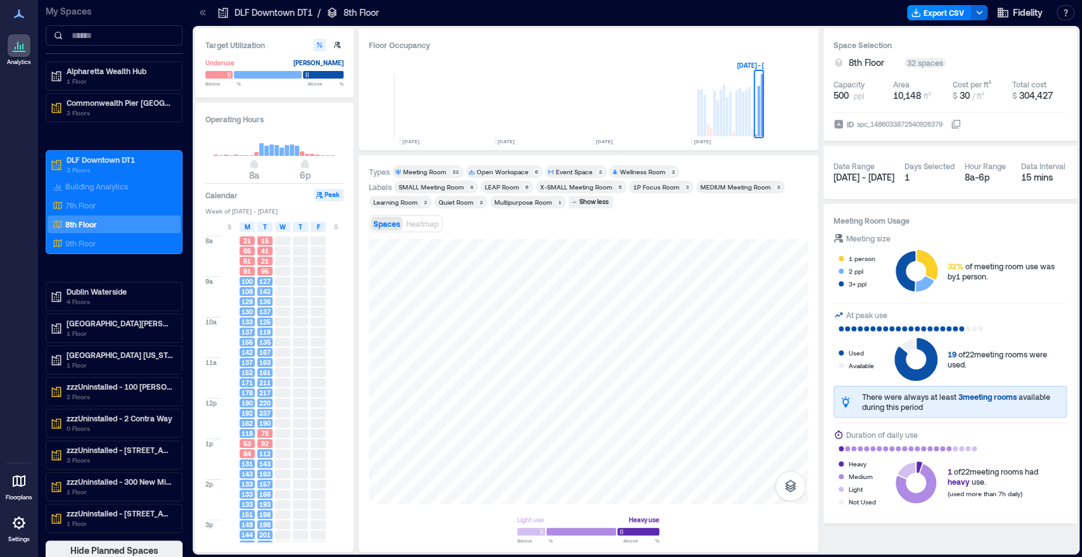
click at [649, 188] on div "1P Focus Room" at bounding box center [656, 187] width 46 height 9
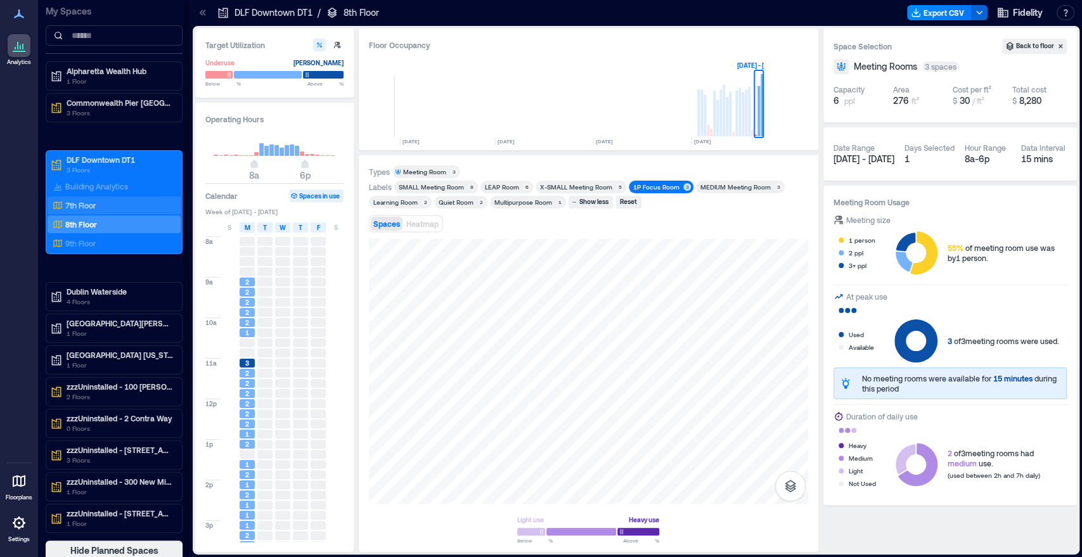
click at [88, 205] on p "7th Floor" at bounding box center [80, 205] width 30 height 10
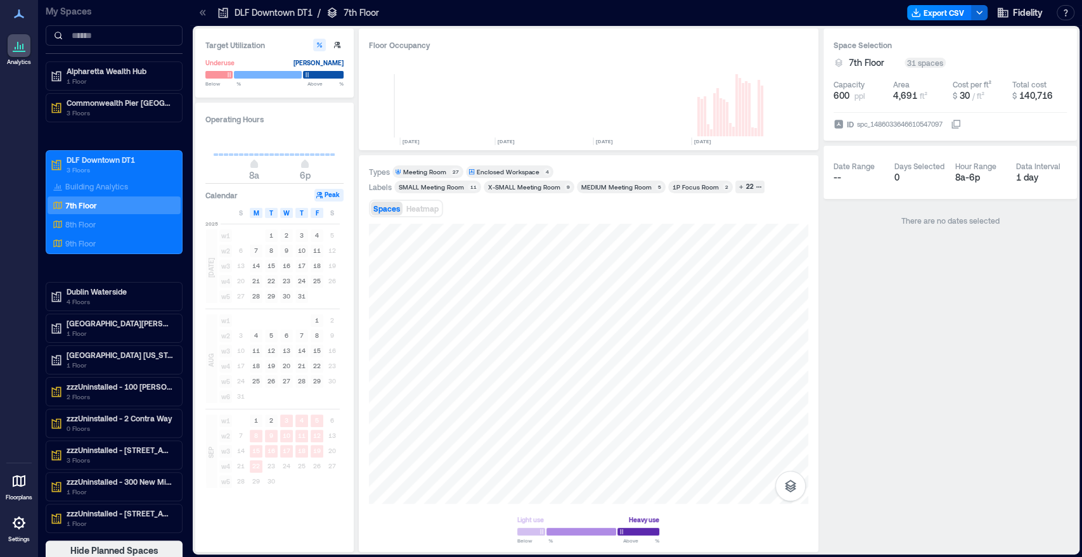
click at [592, 222] on div "Types Meeting Room 27 Enclosed Workspace 4 Labels SMALL Meeting Room​ 11 X-SMAL…" at bounding box center [588, 353] width 439 height 377
click at [588, 231] on div "Types Meeting Room 27 Enclosed Workspace 4 Labels SMALL Meeting Room​ 11 X-SMAL…" at bounding box center [588, 353] width 439 height 377
click at [793, 484] on icon "button" at bounding box center [790, 486] width 15 height 15
click at [786, 428] on p "Sensors" at bounding box center [791, 431] width 24 height 8
click at [788, 450] on icon "button" at bounding box center [790, 449] width 15 height 15
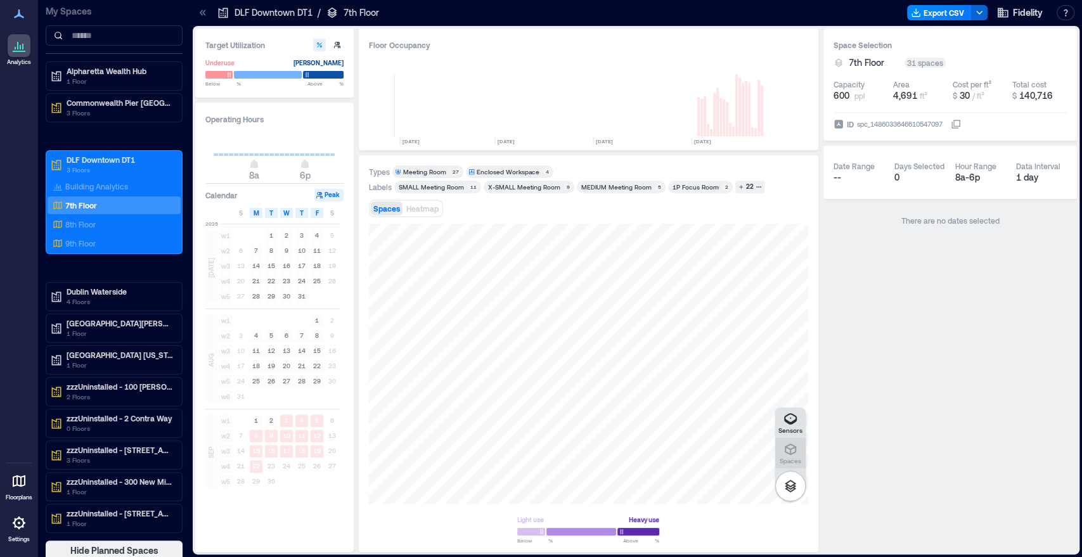
click at [783, 451] on icon "button" at bounding box center [790, 449] width 15 height 15
click at [85, 226] on p "8th Floor" at bounding box center [80, 224] width 30 height 10
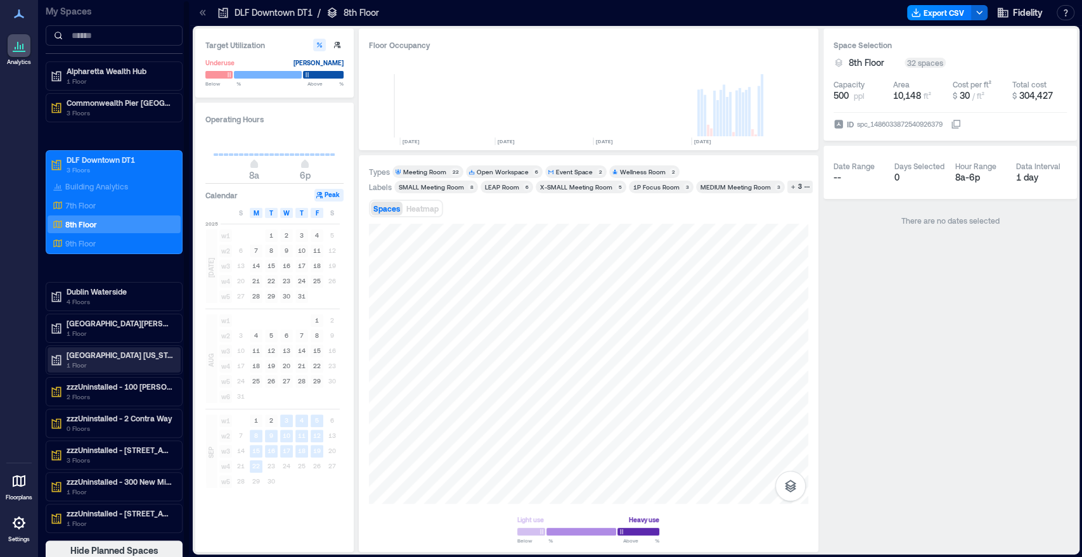
click at [115, 351] on p "[GEOGRAPHIC_DATA] [US_STATE]" at bounding box center [120, 355] width 107 height 10
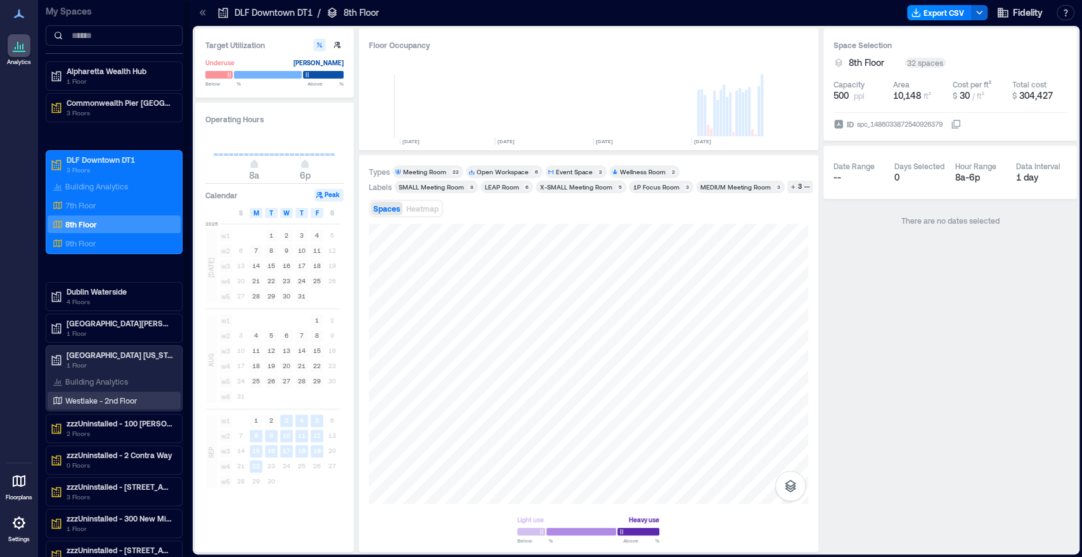
click at [94, 402] on p "Westlake - 2nd Floor" at bounding box center [101, 401] width 72 height 10
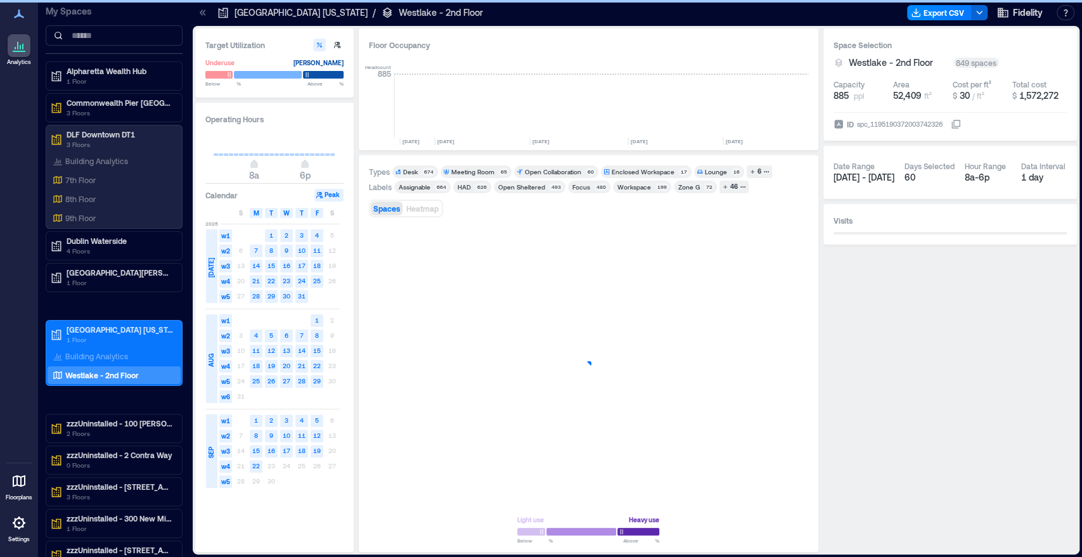
scroll to position [0, 2016]
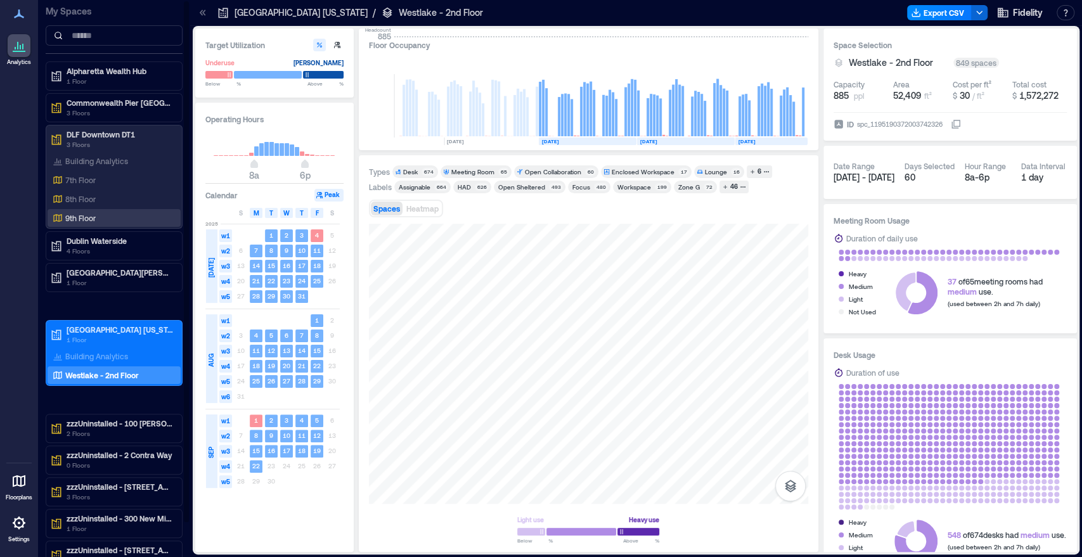
click at [72, 217] on p "9th Floor" at bounding box center [80, 218] width 30 height 10
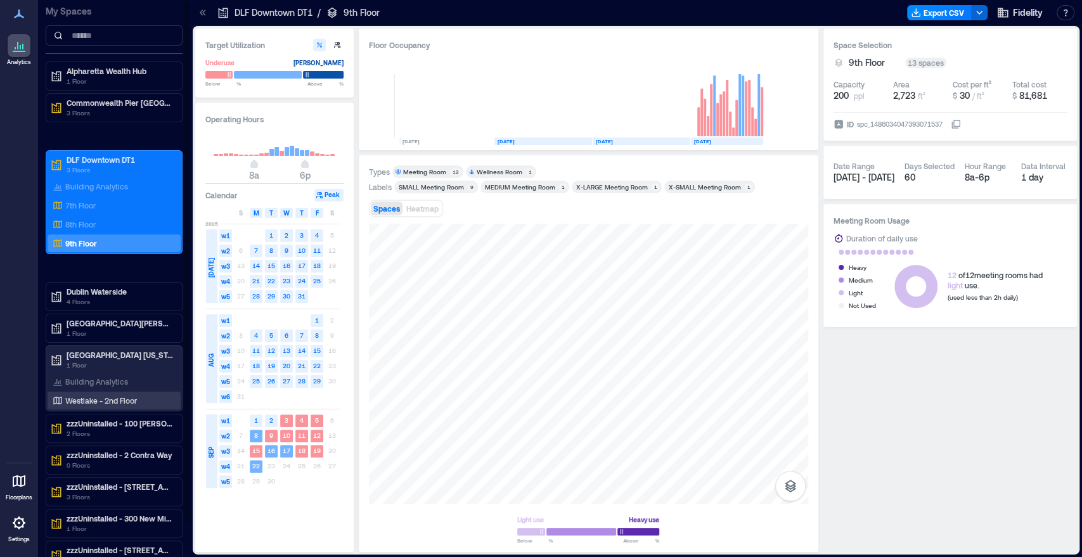
click at [97, 403] on p "Westlake - 2nd Floor" at bounding box center [101, 401] width 72 height 10
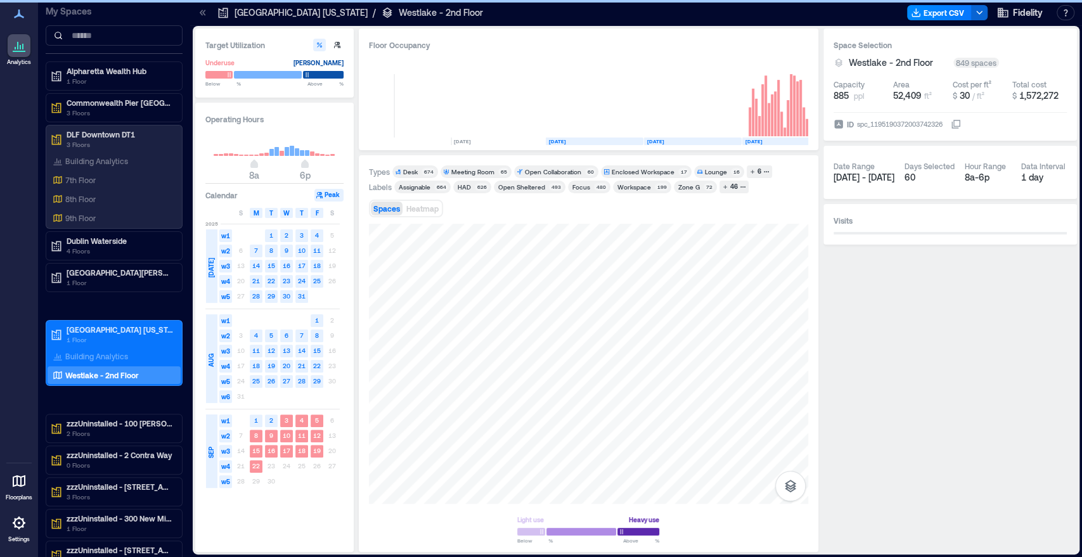
scroll to position [0, 2016]
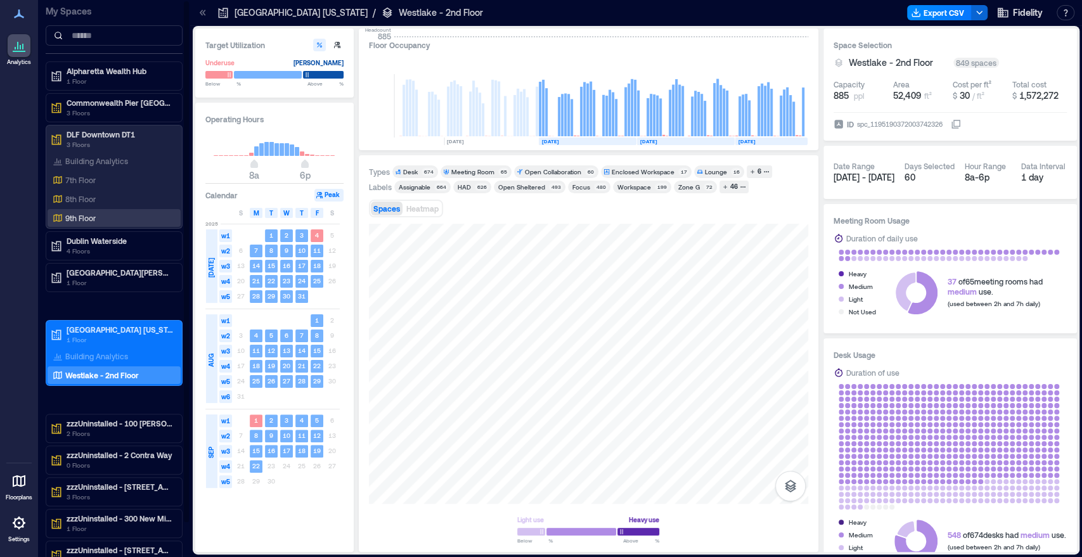
click at [84, 221] on p "9th Floor" at bounding box center [80, 218] width 30 height 10
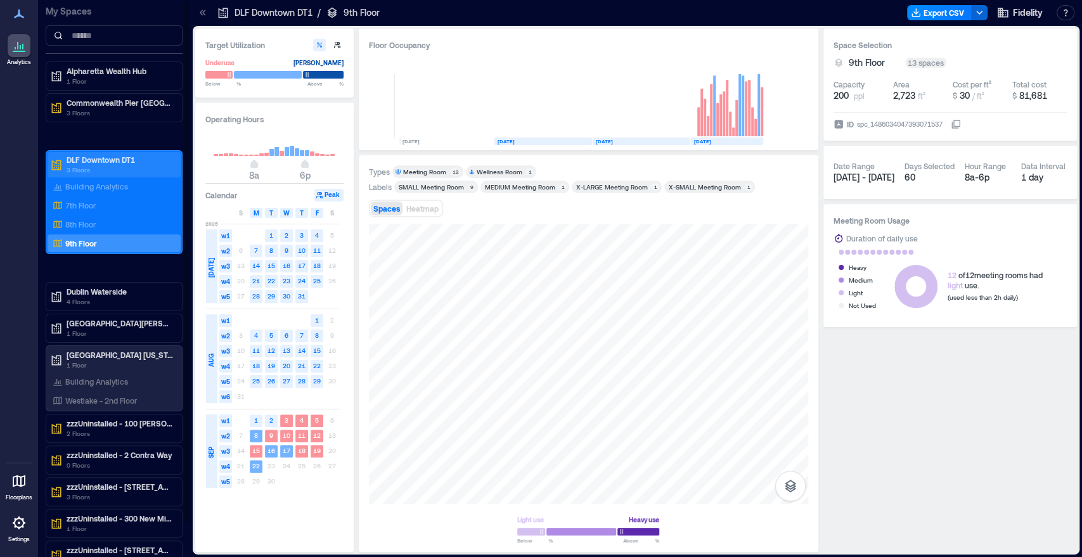
click at [105, 161] on p "DLF Downtown DT1" at bounding box center [120, 160] width 107 height 10
